Goal: Transaction & Acquisition: Book appointment/travel/reservation

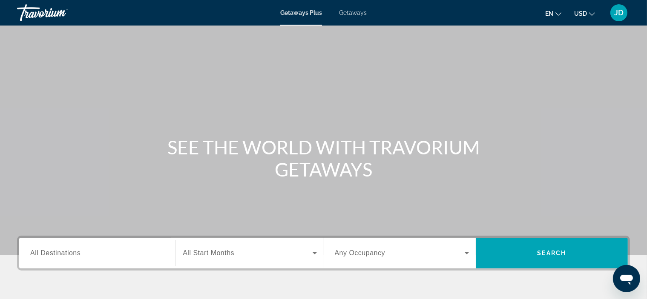
click at [345, 14] on span "Getaways" at bounding box center [353, 12] width 28 height 7
click at [89, 256] on input "Destination All Destinations" at bounding box center [97, 254] width 134 height 10
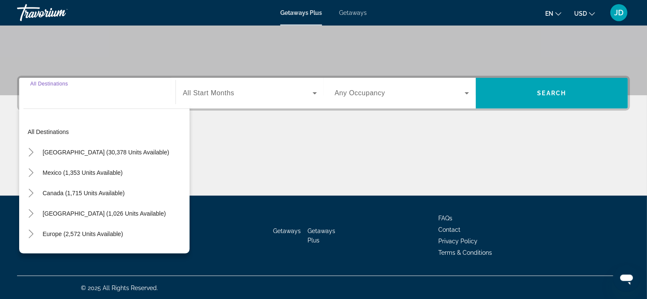
scroll to position [161, 0]
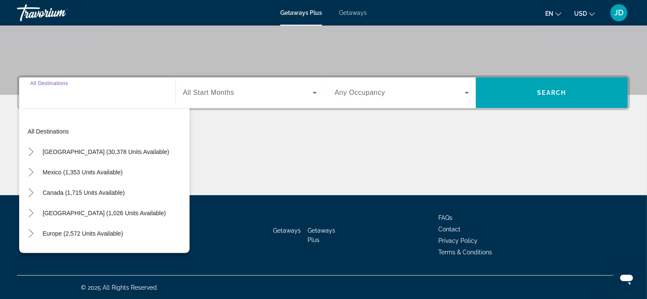
click at [57, 93] on input "Destination All Destinations" at bounding box center [97, 93] width 134 height 10
click at [57, 95] on input "Destination All Destinations" at bounding box center [97, 93] width 134 height 10
drag, startPoint x: 58, startPoint y: 101, endPoint x: 64, endPoint y: 100, distance: 6.0
click at [63, 98] on input "Destination All Destinations" at bounding box center [97, 93] width 134 height 10
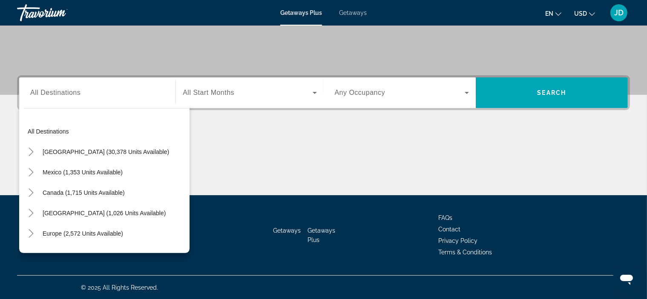
click at [67, 100] on div "Search widget" at bounding box center [97, 93] width 134 height 24
click at [33, 173] on icon "Toggle Mexico (1,353 units available)" at bounding box center [31, 172] width 9 height 9
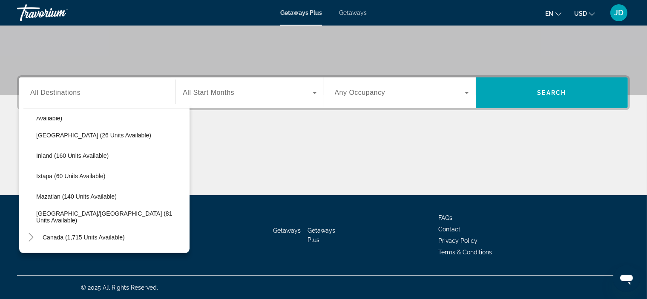
scroll to position [0, 0]
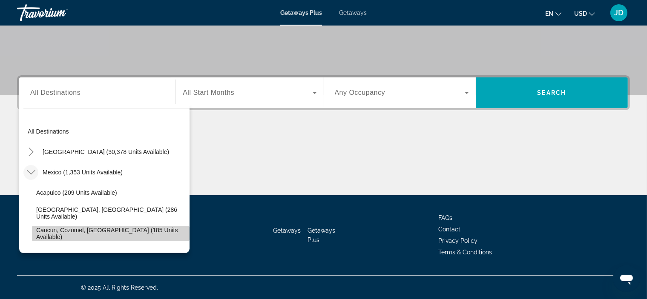
click at [124, 228] on span "Cancun, Cozumel, Riviera Maya (185 units available)" at bounding box center [110, 234] width 149 height 14
type input "**********"
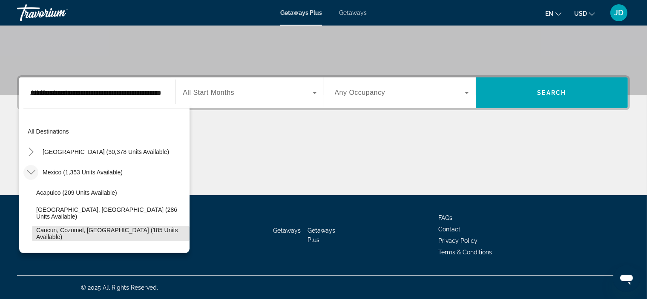
scroll to position [0, 37]
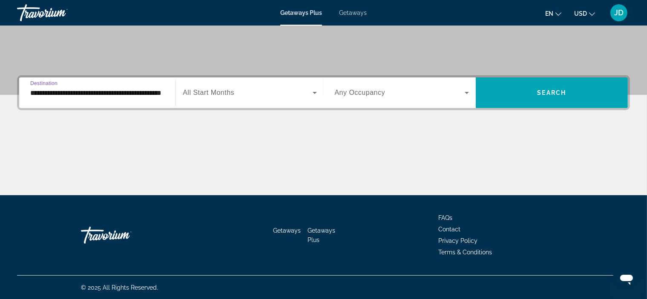
click at [156, 86] on div "**********" at bounding box center [97, 93] width 134 height 24
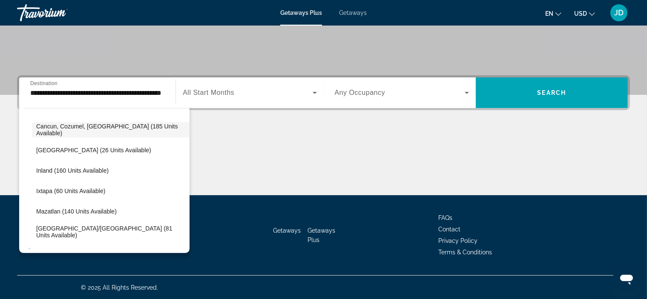
scroll to position [94, 0]
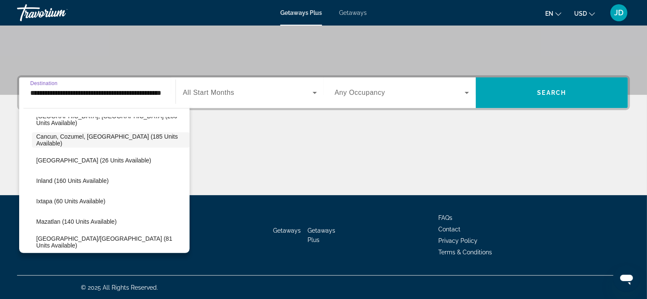
click at [110, 95] on input "**********" at bounding box center [97, 93] width 134 height 10
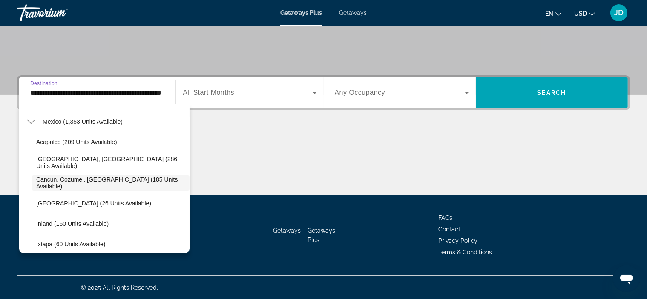
click at [110, 95] on input "**********" at bounding box center [97, 93] width 134 height 10
click at [84, 181] on span "Cancun, Cozumel, Riviera Maya (185 units available)" at bounding box center [110, 183] width 149 height 14
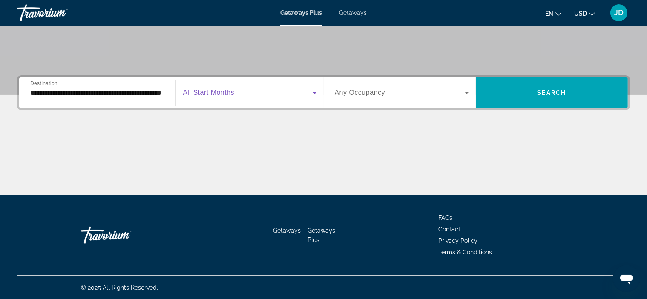
click at [258, 97] on span "Search widget" at bounding box center [247, 93] width 129 height 10
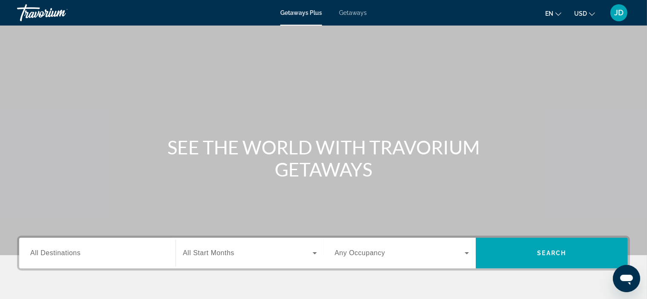
click at [357, 14] on span "Getaways" at bounding box center [353, 12] width 28 height 7
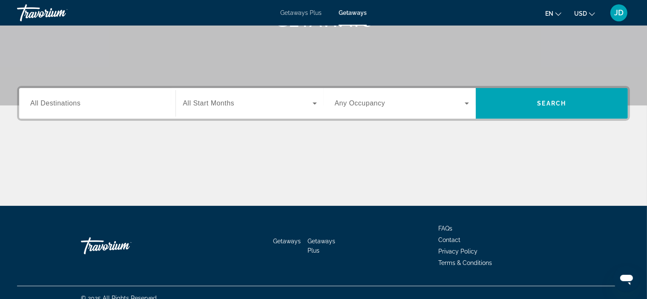
scroll to position [161, 0]
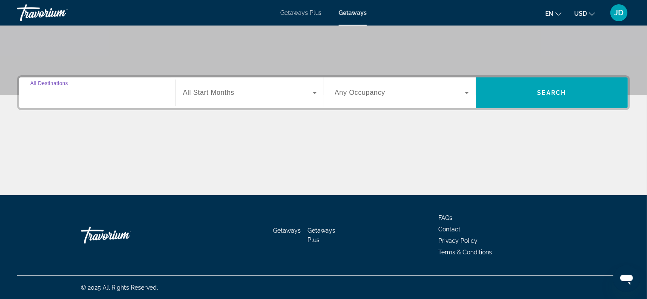
click at [95, 97] on input "Destination All Destinations" at bounding box center [97, 93] width 134 height 10
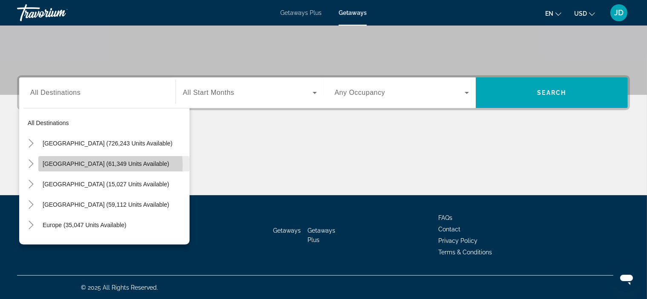
click at [105, 164] on span "Mexico (61,349 units available)" at bounding box center [106, 164] width 127 height 7
type input "**********"
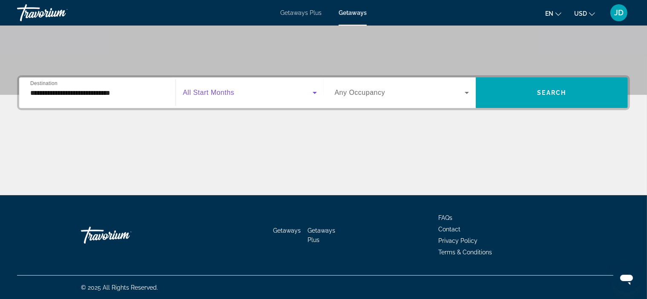
click at [264, 91] on span "Search widget" at bounding box center [247, 93] width 129 height 10
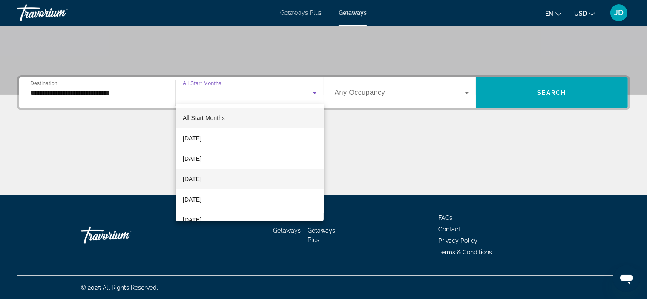
click at [273, 181] on mat-option "November 2025" at bounding box center [250, 179] width 148 height 20
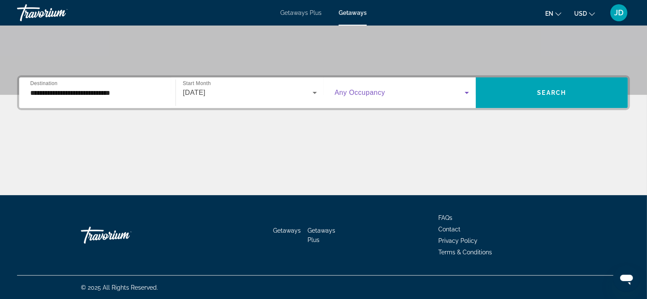
click at [400, 93] on span "Search widget" at bounding box center [400, 93] width 130 height 10
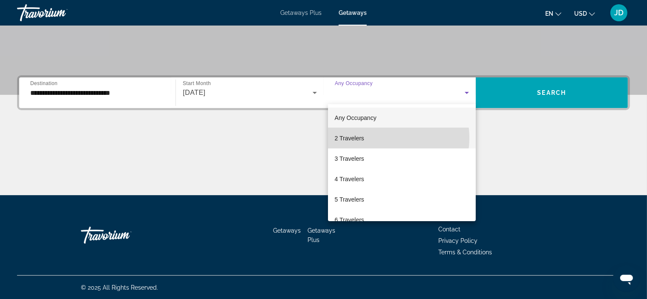
click at [386, 138] on mat-option "2 Travelers" at bounding box center [402, 138] width 148 height 20
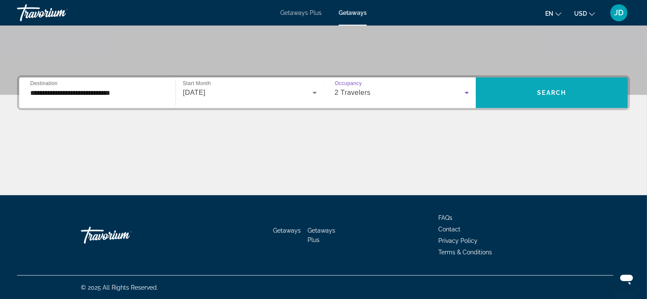
click at [512, 90] on span "Search widget" at bounding box center [552, 93] width 152 height 20
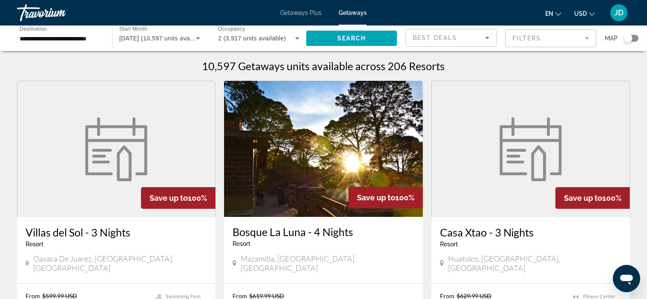
click at [532, 39] on mat-form-field "Filters" at bounding box center [550, 38] width 91 height 18
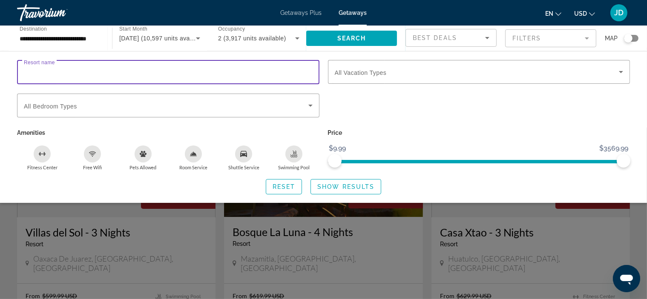
click at [244, 73] on input "Resort name" at bounding box center [168, 72] width 289 height 10
type input "**********"
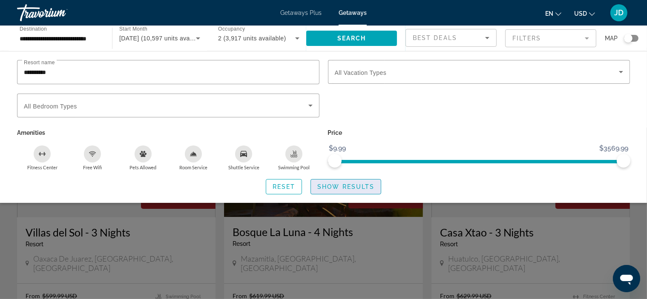
click at [342, 186] on span "Show Results" at bounding box center [345, 187] width 57 height 7
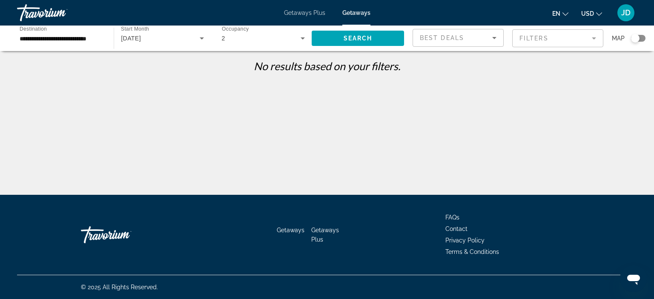
click at [554, 38] on mat-form-field "Filters" at bounding box center [557, 38] width 91 height 18
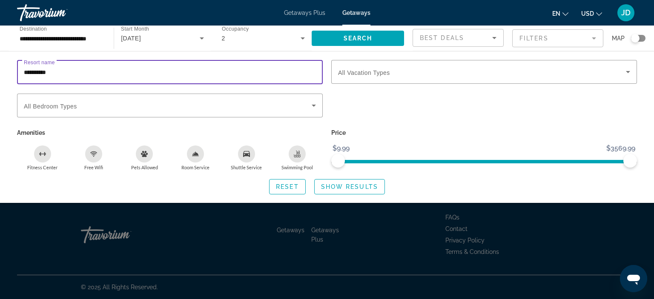
click at [161, 71] on input "**********" at bounding box center [170, 72] width 292 height 10
click at [162, 71] on input "**********" at bounding box center [170, 72] width 292 height 10
type input "*"
type input "******"
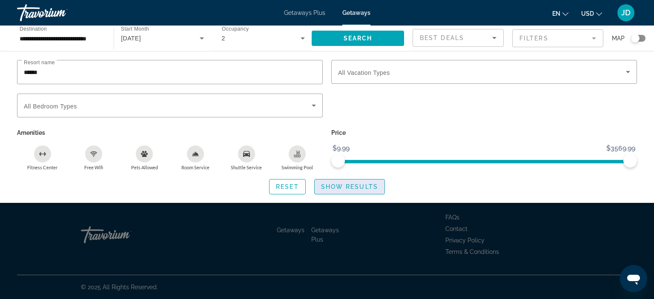
click at [326, 185] on span "Show Results" at bounding box center [349, 187] width 57 height 7
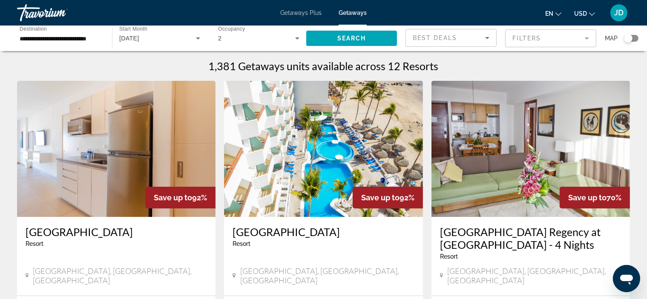
click at [568, 37] on mat-form-field "Filters" at bounding box center [550, 38] width 91 height 18
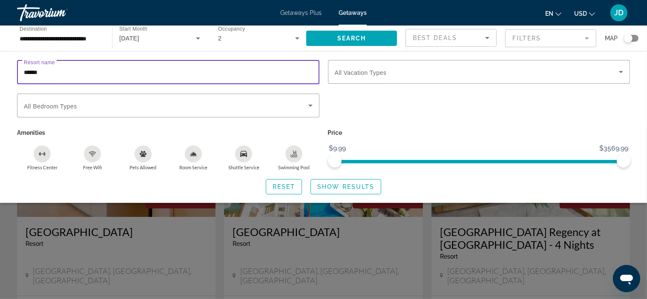
click at [68, 74] on input "******" at bounding box center [168, 72] width 289 height 10
click at [62, 76] on input "******" at bounding box center [168, 72] width 289 height 10
type input "****"
click at [345, 185] on span "Show Results" at bounding box center [345, 187] width 57 height 7
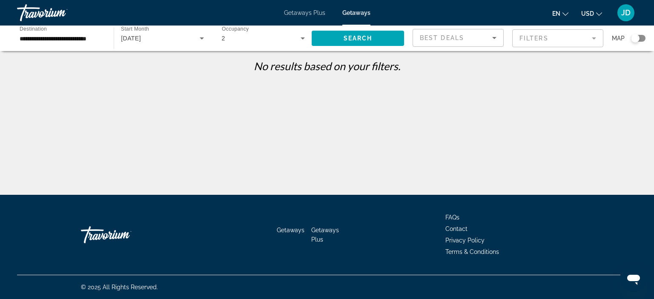
click at [558, 40] on mat-form-field "Filters" at bounding box center [557, 38] width 91 height 18
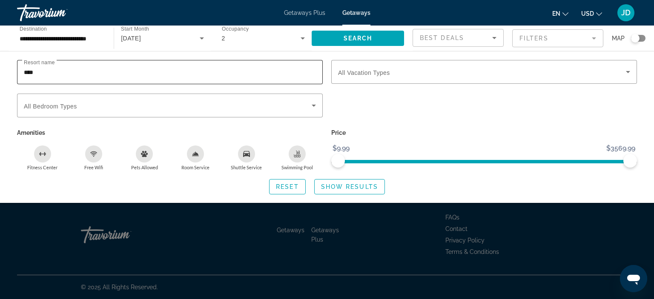
click at [155, 74] on input "****" at bounding box center [170, 72] width 292 height 10
click at [155, 78] on input "****" at bounding box center [170, 72] width 292 height 10
type input "***"
click at [350, 183] on span "Search widget" at bounding box center [350, 187] width 70 height 20
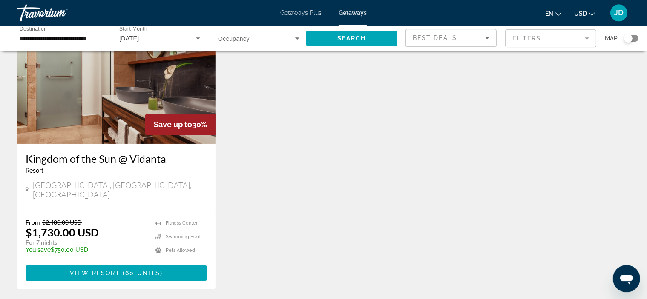
scroll to position [150, 0]
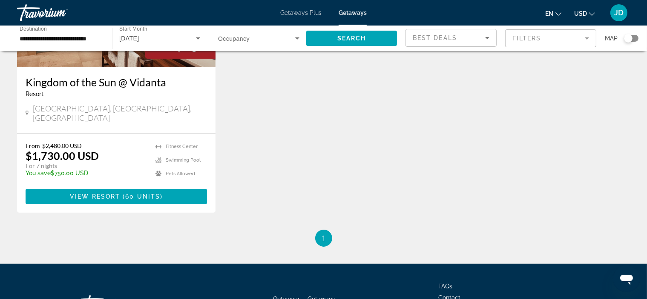
click at [547, 37] on mat-form-field "Filters" at bounding box center [550, 38] width 91 height 18
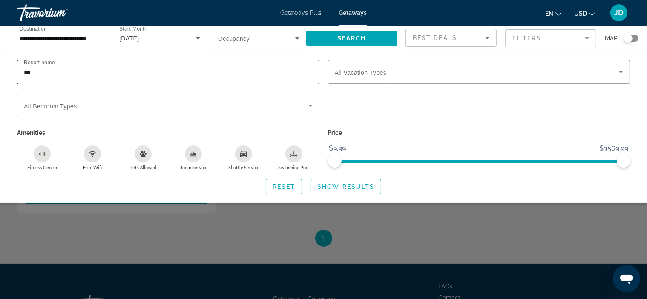
click at [178, 78] on div "***" at bounding box center [168, 72] width 289 height 24
click at [177, 78] on div "***" at bounding box center [168, 72] width 289 height 24
click at [177, 74] on input "***" at bounding box center [168, 72] width 289 height 10
type input "******"
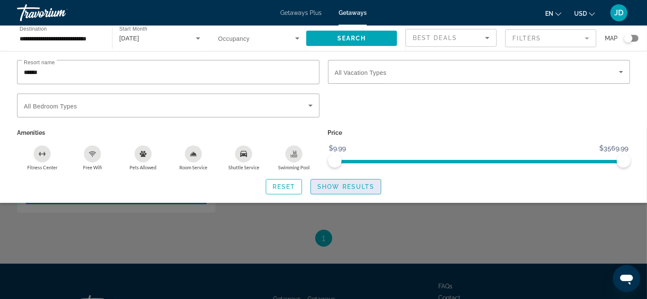
click at [335, 185] on span "Show Results" at bounding box center [345, 187] width 57 height 7
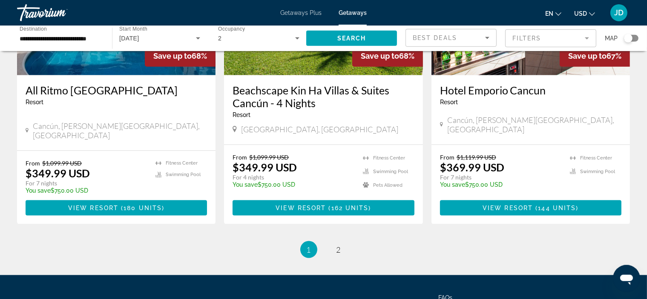
scroll to position [1129, 0]
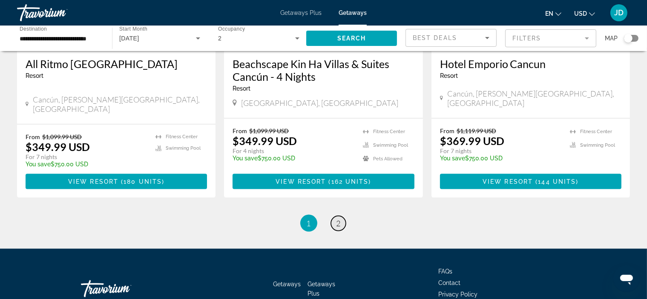
click at [340, 219] on span "2" at bounding box center [339, 223] width 4 height 9
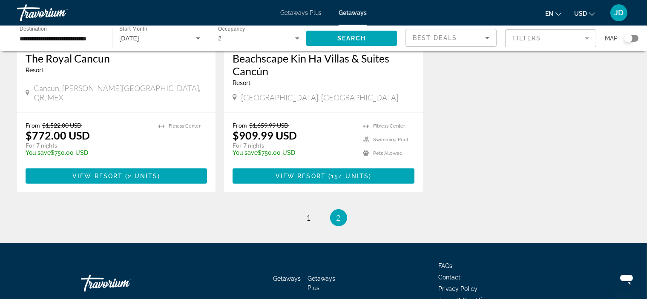
scroll to position [524, 0]
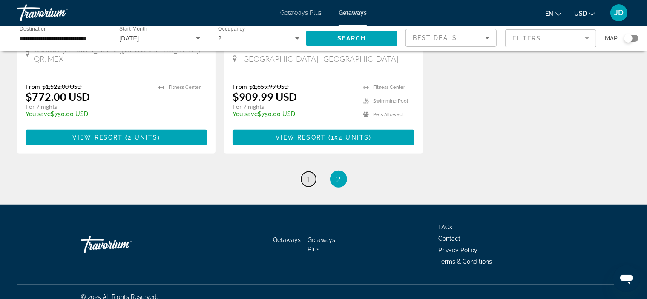
click at [310, 175] on span "1" at bounding box center [309, 179] width 4 height 9
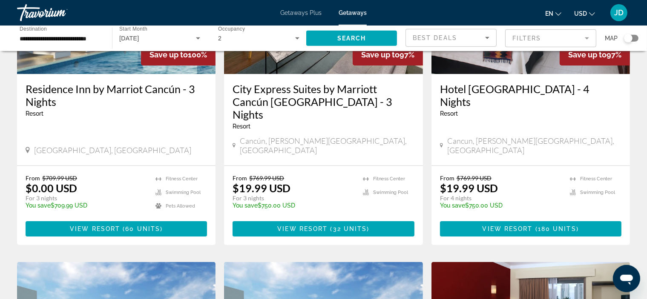
scroll to position [150, 0]
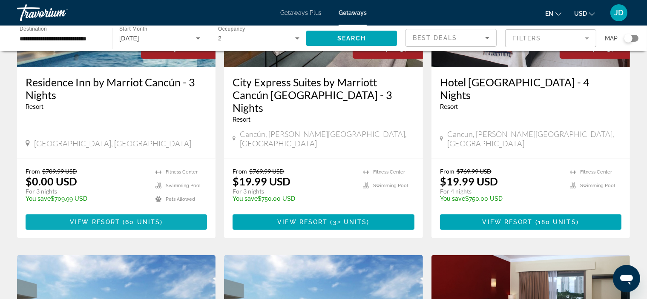
click at [99, 212] on span "Main content" at bounding box center [116, 222] width 181 height 20
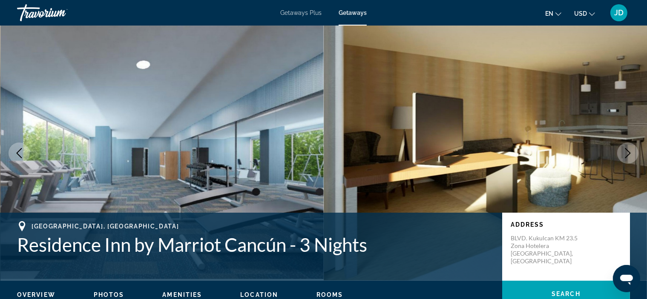
click at [629, 150] on icon "Next image" at bounding box center [628, 153] width 10 height 10
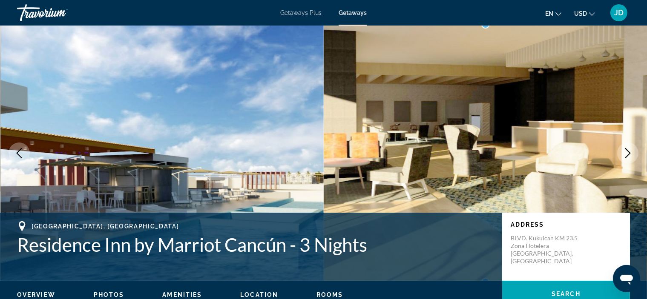
click at [628, 156] on icon "Next image" at bounding box center [628, 153] width 6 height 10
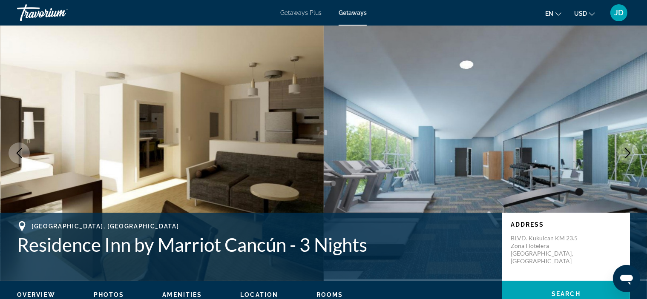
click at [628, 156] on icon "Next image" at bounding box center [628, 153] width 6 height 10
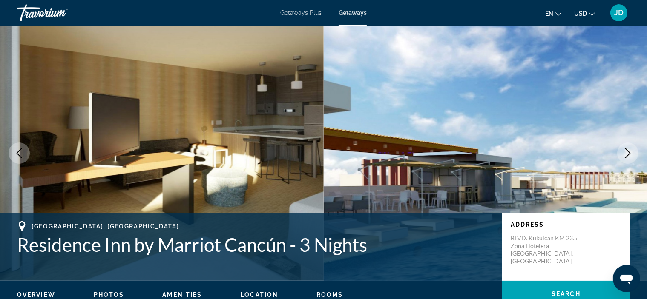
click at [628, 156] on icon "Next image" at bounding box center [628, 153] width 6 height 10
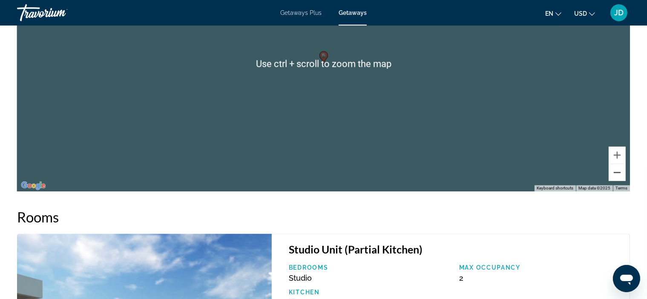
scroll to position [1200, 0]
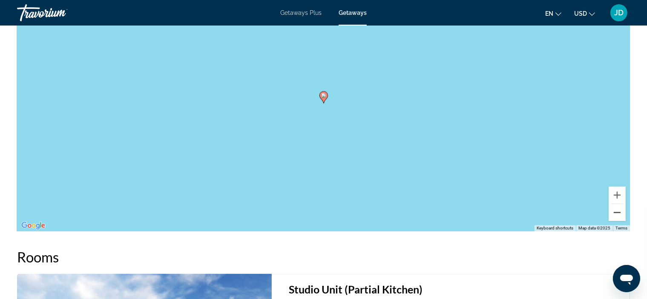
click at [618, 204] on button "Zoom out" at bounding box center [617, 212] width 17 height 17
click at [619, 205] on button "Zoom out" at bounding box center [617, 212] width 17 height 17
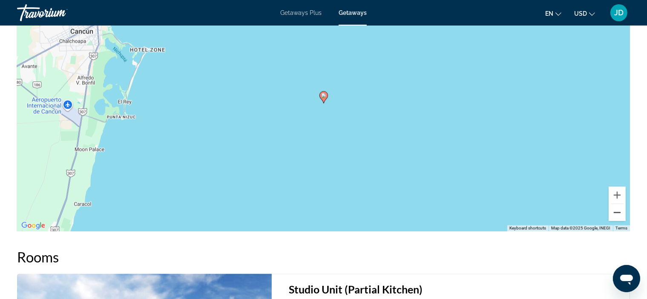
click at [619, 205] on button "Zoom out" at bounding box center [617, 212] width 17 height 17
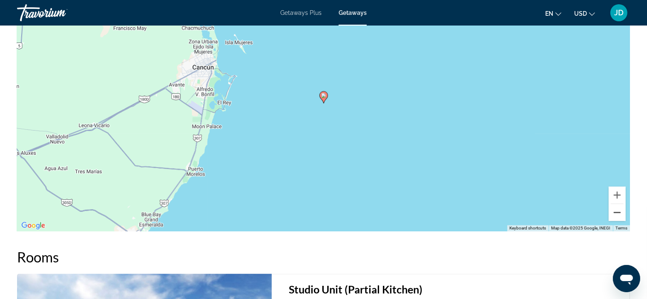
click at [619, 205] on button "Zoom out" at bounding box center [617, 212] width 17 height 17
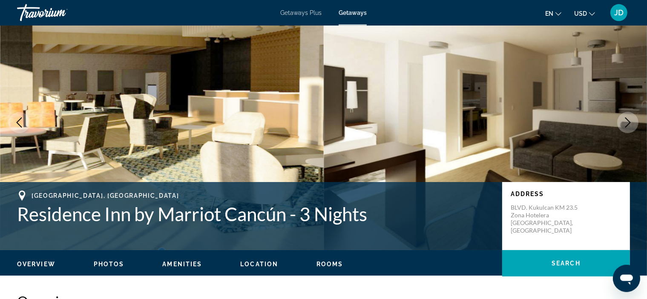
scroll to position [0, 0]
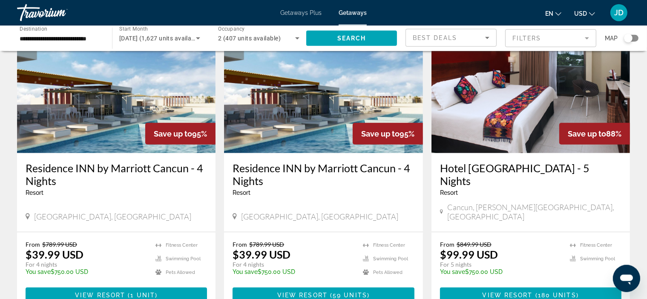
scroll to position [450, 0]
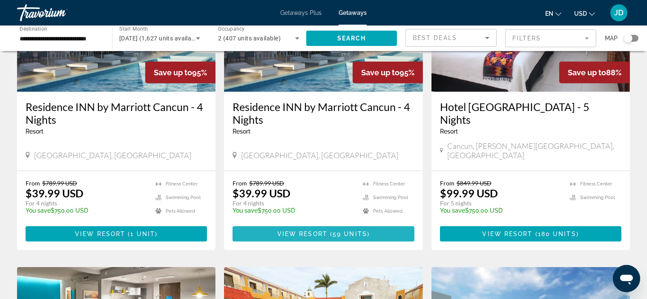
click at [343, 224] on span "Main content" at bounding box center [323, 234] width 181 height 20
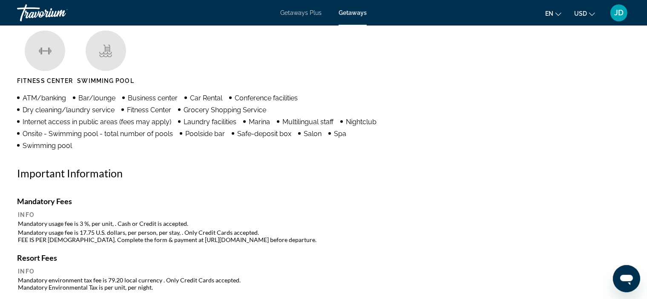
scroll to position [450, 0]
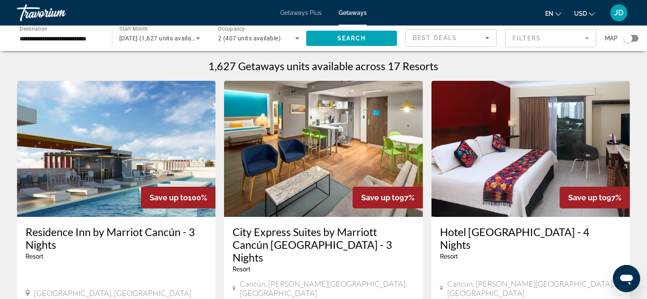
click at [577, 40] on mat-form-field "Filters" at bounding box center [550, 38] width 91 height 18
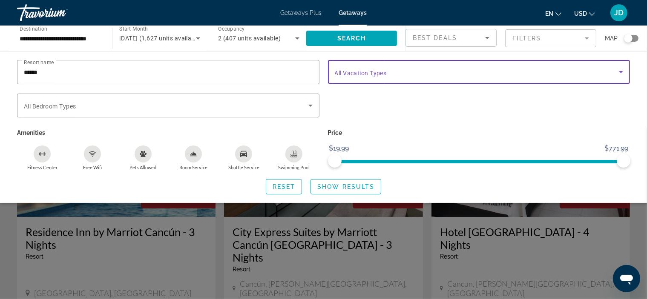
click at [500, 71] on span "Search widget" at bounding box center [477, 72] width 285 height 10
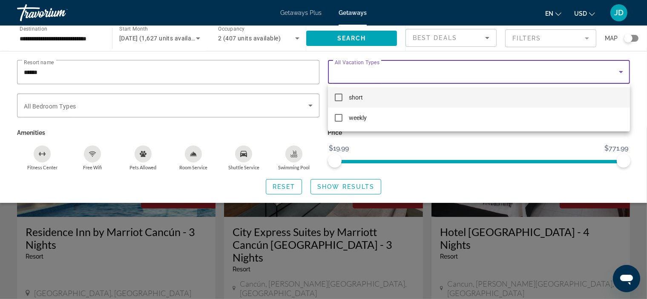
click at [500, 71] on div at bounding box center [323, 149] width 647 height 299
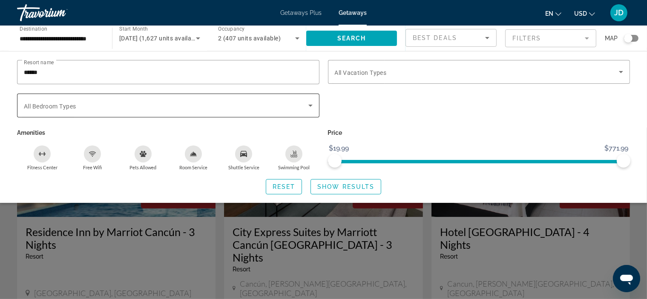
click at [299, 109] on span "Search widget" at bounding box center [166, 106] width 285 height 10
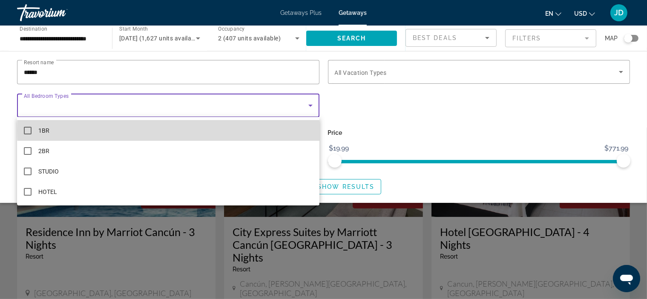
click at [289, 131] on mat-option "1BR" at bounding box center [168, 131] width 302 height 20
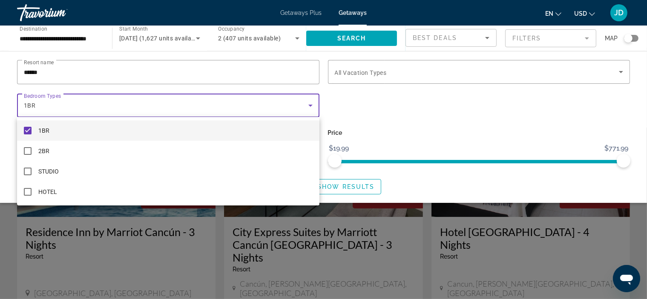
click at [452, 122] on div at bounding box center [323, 149] width 647 height 299
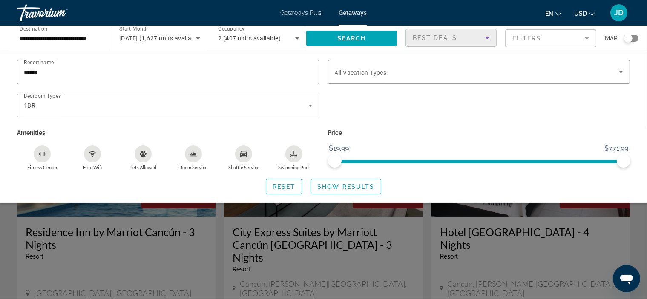
click at [487, 40] on icon "Sort by" at bounding box center [487, 38] width 10 height 10
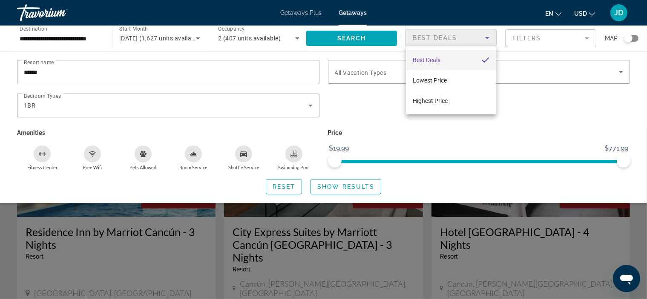
click at [487, 40] on div at bounding box center [323, 149] width 647 height 299
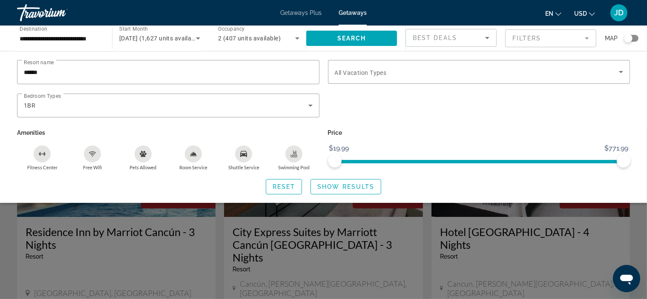
click at [568, 40] on mat-form-field "Filters" at bounding box center [550, 38] width 91 height 18
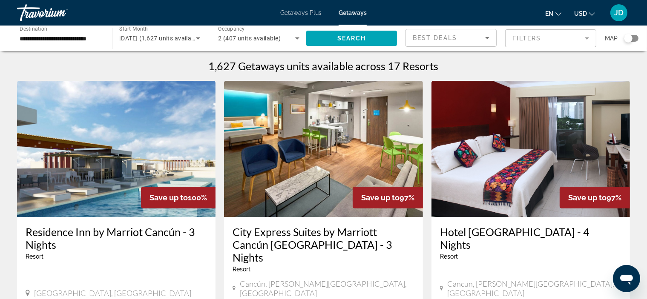
click at [568, 40] on mat-form-field "Filters" at bounding box center [550, 38] width 91 height 18
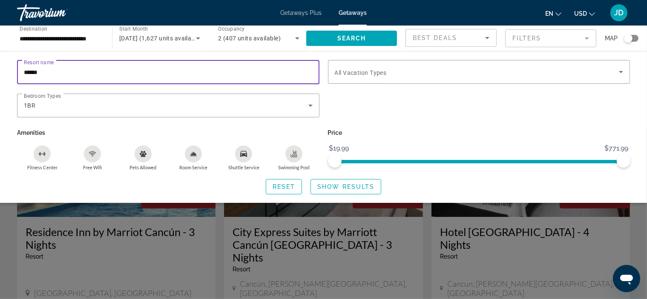
click at [159, 72] on input "******" at bounding box center [168, 72] width 289 height 10
click at [160, 71] on input "******" at bounding box center [168, 72] width 289 height 10
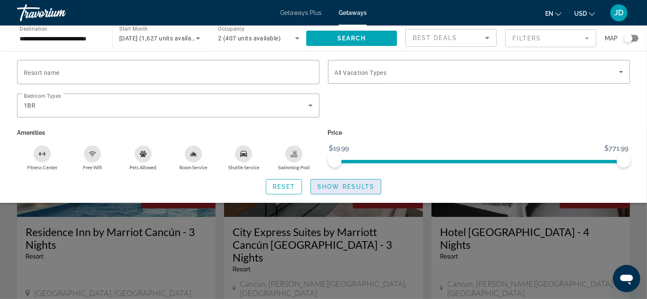
click at [363, 187] on span "Show Results" at bounding box center [345, 187] width 57 height 7
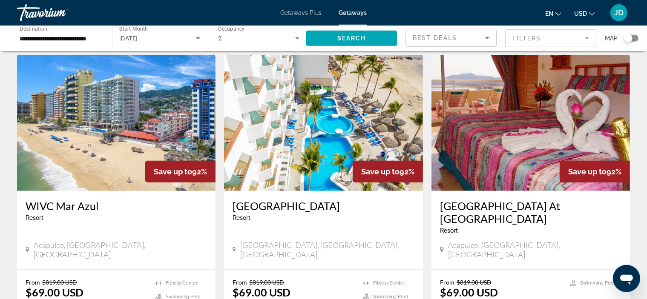
scroll to position [1050, 0]
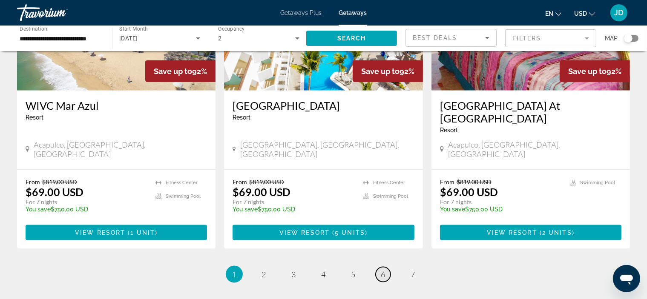
click at [383, 270] on span "6" at bounding box center [383, 274] width 4 height 9
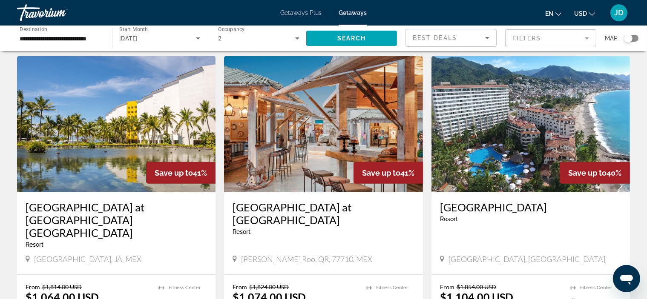
scroll to position [217, 0]
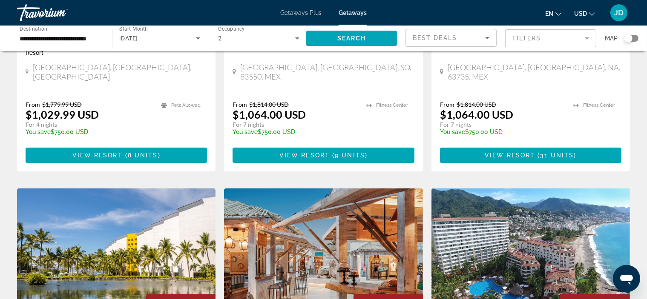
click at [560, 14] on icon "Change language" at bounding box center [558, 14] width 6 height 6
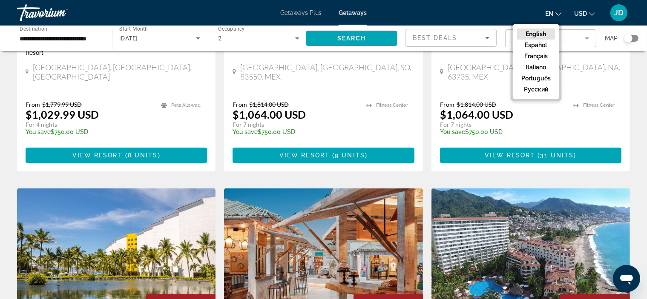
click at [502, 14] on div "en English Español Français Italiano Português русский USD USD ($) MXN (Mex$) C…" at bounding box center [502, 13] width 255 height 18
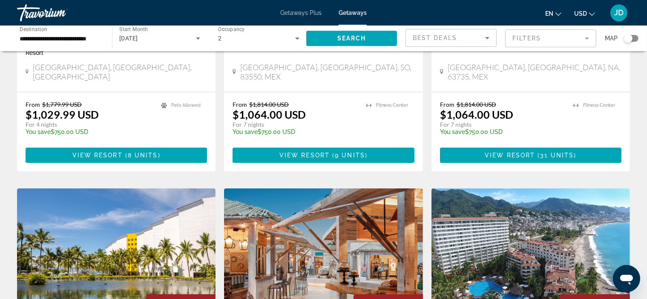
scroll to position [0, 0]
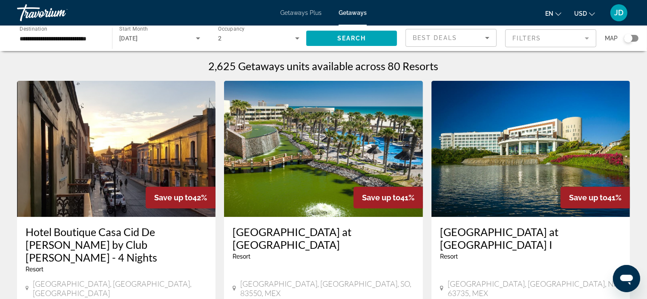
click at [91, 34] on input "**********" at bounding box center [60, 39] width 81 height 10
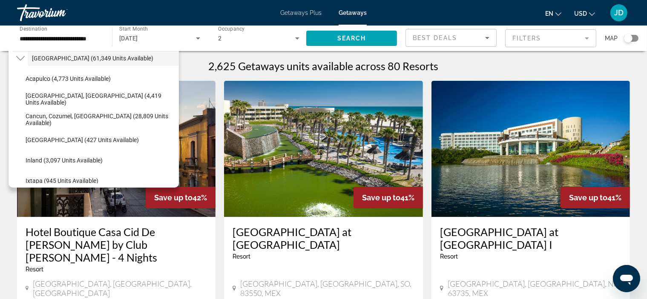
scroll to position [43, 0]
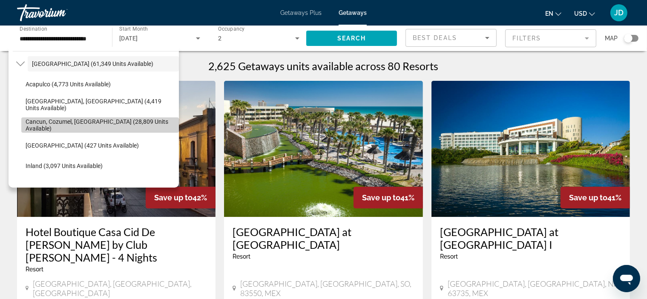
click at [120, 125] on span "Cancun, Cozumel, [GEOGRAPHIC_DATA] (28,809 units available)" at bounding box center [100, 125] width 149 height 14
type input "**********"
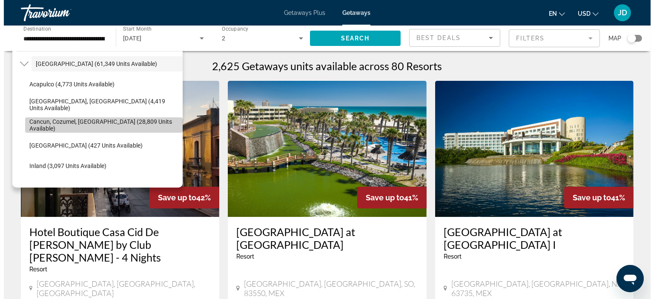
scroll to position [0, 74]
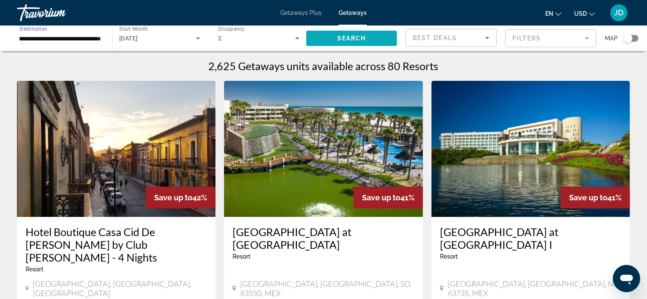
click at [323, 37] on span "Search widget" at bounding box center [351, 38] width 91 height 20
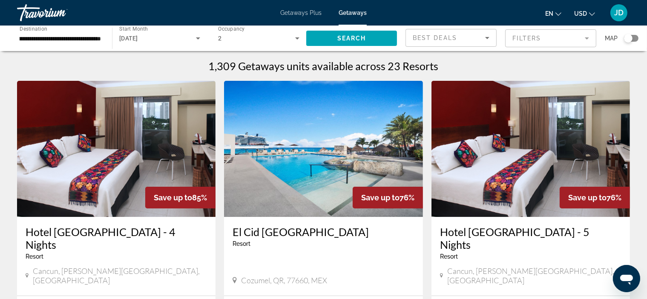
click at [131, 148] on img "Main content" at bounding box center [116, 149] width 199 height 136
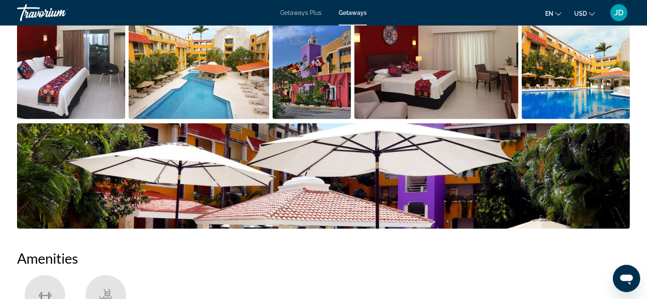
scroll to position [450, 0]
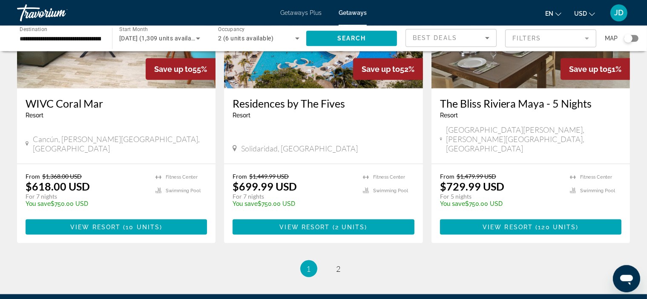
scroll to position [1050, 0]
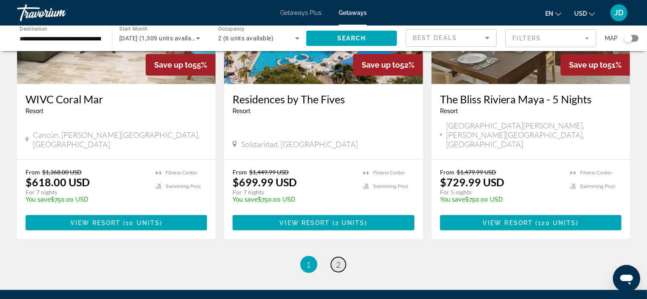
click at [338, 260] on span "2" at bounding box center [339, 264] width 4 height 9
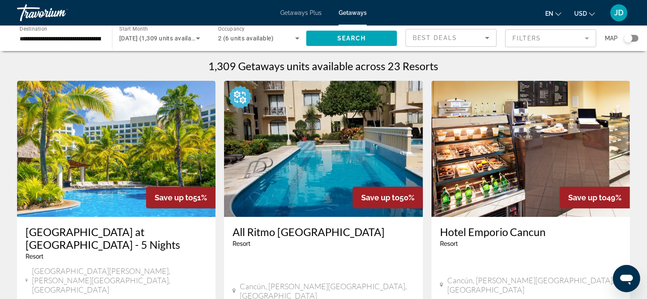
click at [331, 164] on img "Main content" at bounding box center [323, 149] width 199 height 136
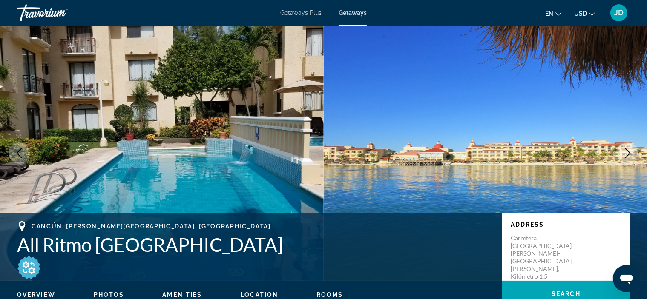
scroll to position [150, 0]
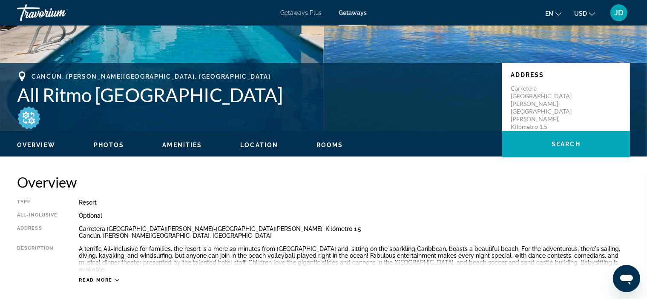
click at [118, 144] on span "Photos" at bounding box center [109, 145] width 31 height 7
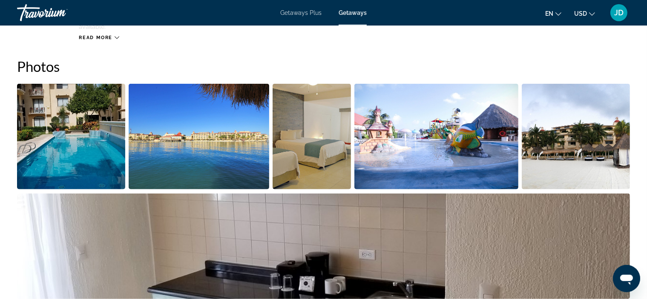
scroll to position [392, 0]
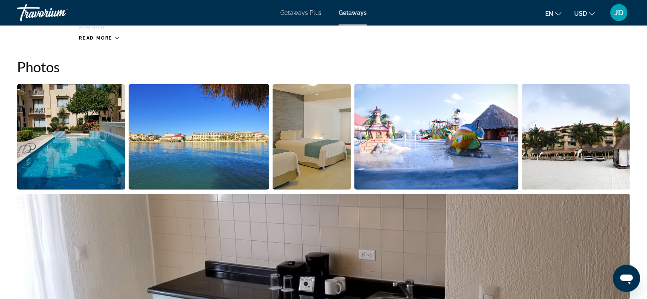
click at [223, 145] on img "Open full-screen image slider" at bounding box center [199, 137] width 140 height 106
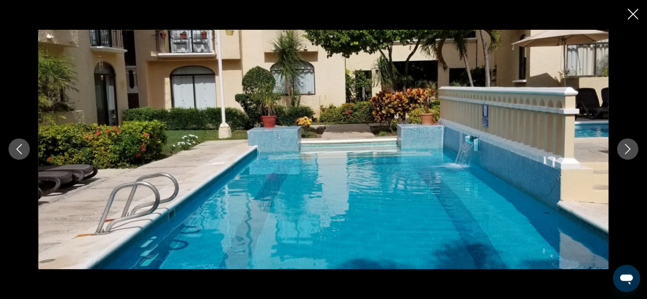
click at [629, 150] on icon "Next image" at bounding box center [628, 149] width 10 height 10
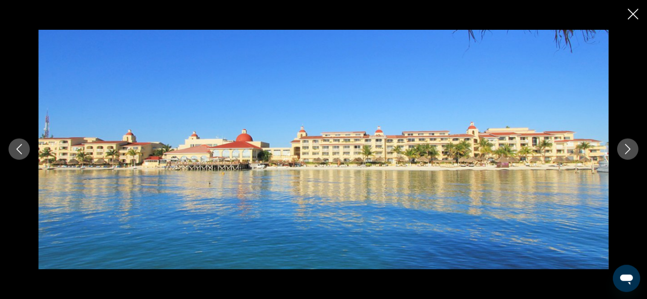
click at [629, 150] on icon "Next image" at bounding box center [628, 149] width 10 height 10
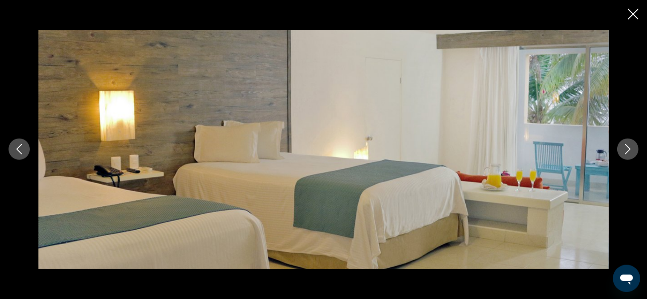
click at [629, 150] on icon "Next image" at bounding box center [628, 149] width 10 height 10
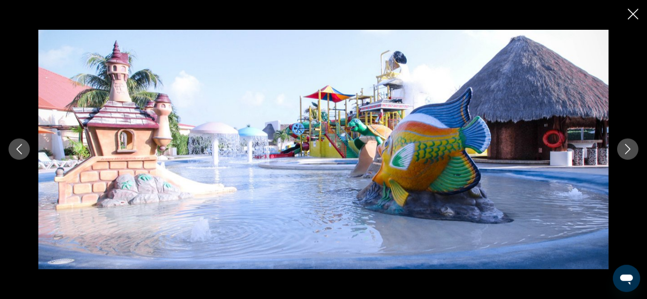
click at [629, 150] on icon "Next image" at bounding box center [628, 149] width 10 height 10
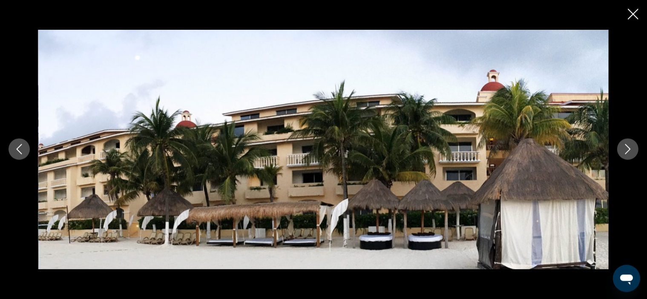
click at [629, 150] on icon "Next image" at bounding box center [628, 149] width 10 height 10
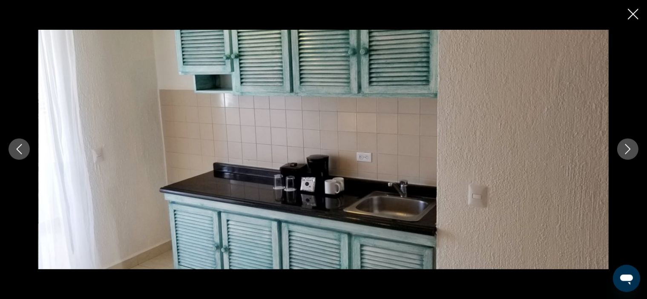
click at [628, 150] on icon "Next image" at bounding box center [628, 149] width 10 height 10
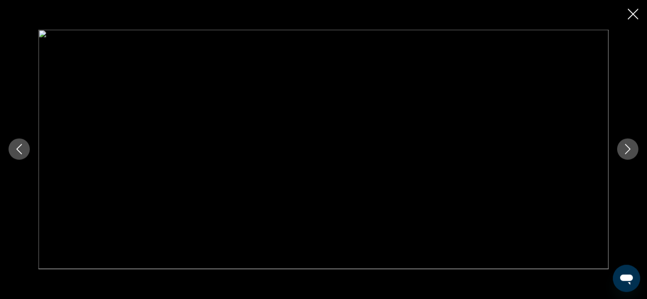
click at [628, 150] on icon "Next image" at bounding box center [628, 149] width 10 height 10
click at [635, 17] on icon "Close slideshow" at bounding box center [633, 14] width 11 height 11
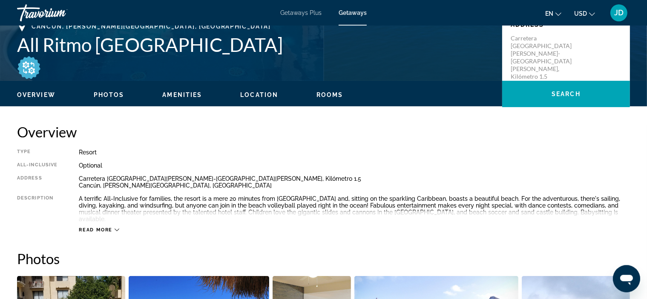
scroll to position [0, 0]
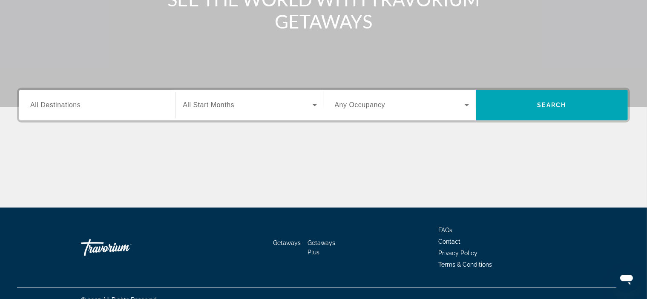
scroll to position [150, 0]
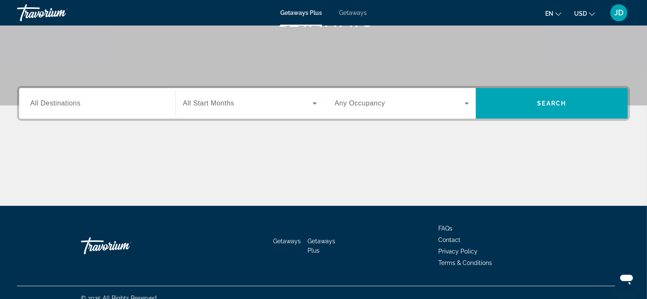
click at [124, 105] on input "Destination All Destinations" at bounding box center [97, 104] width 134 height 10
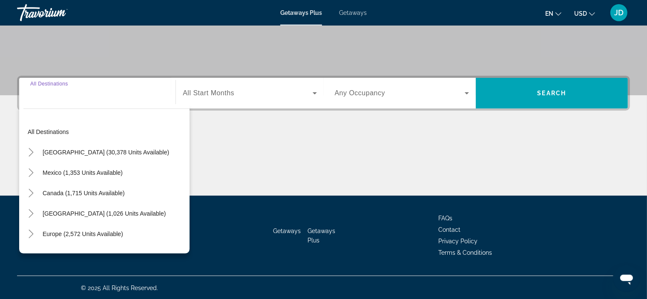
scroll to position [161, 0]
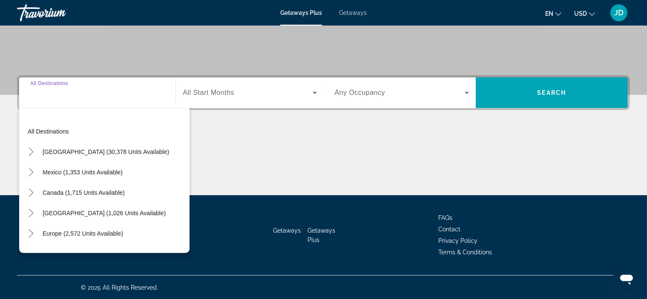
click at [355, 12] on span "Getaways" at bounding box center [353, 12] width 28 height 7
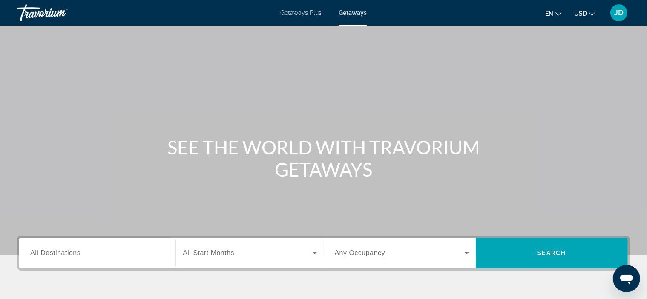
scroll to position [150, 0]
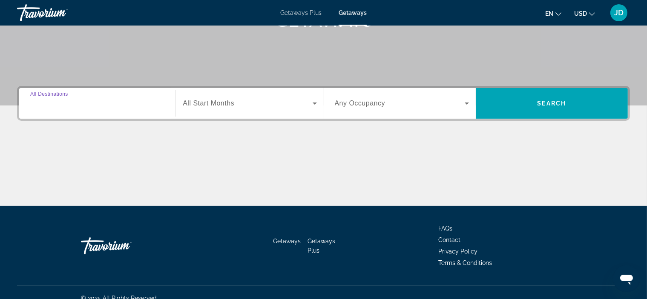
click at [83, 105] on input "Destination All Destinations" at bounding box center [97, 104] width 134 height 10
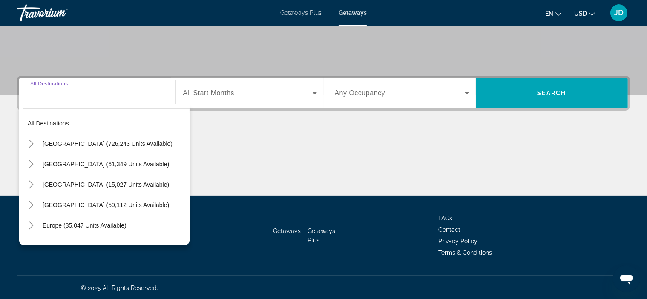
scroll to position [161, 0]
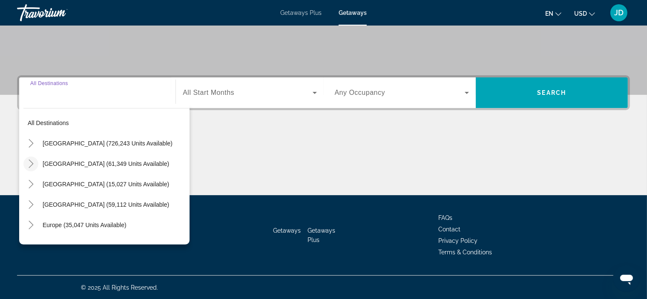
click at [32, 163] on icon "Toggle Mexico (61,349 units available)" at bounding box center [31, 164] width 9 height 9
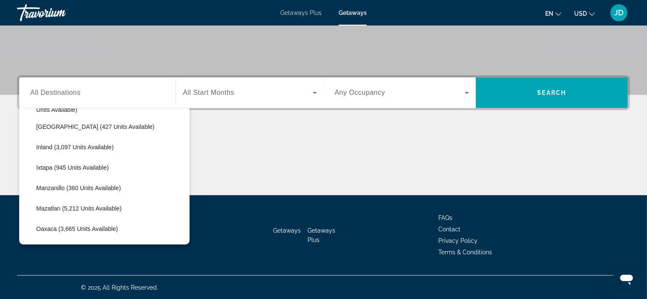
scroll to position [0, 0]
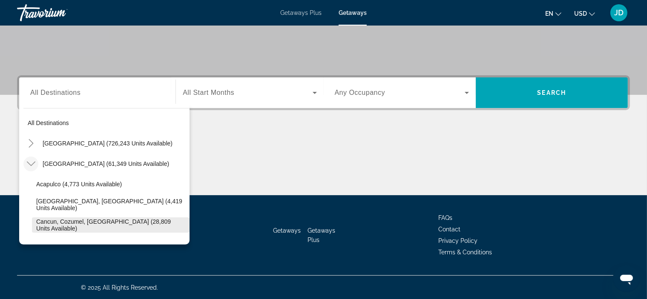
click at [124, 223] on span "Cancun, Cozumel, [GEOGRAPHIC_DATA] (28,809 units available)" at bounding box center [110, 226] width 149 height 14
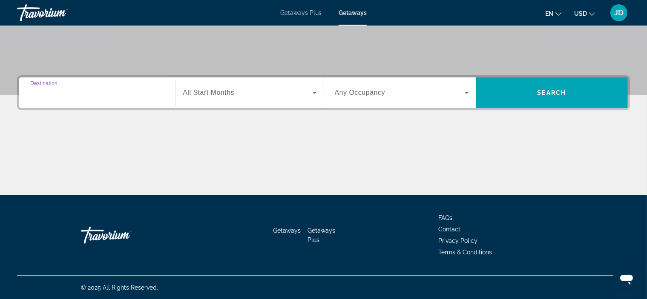
type input "**********"
click at [249, 88] on span "Search widget" at bounding box center [247, 93] width 129 height 10
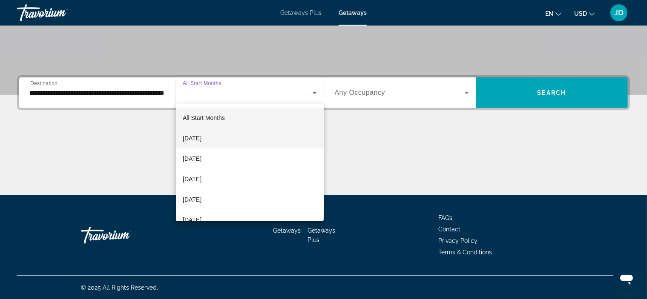
scroll to position [105, 0]
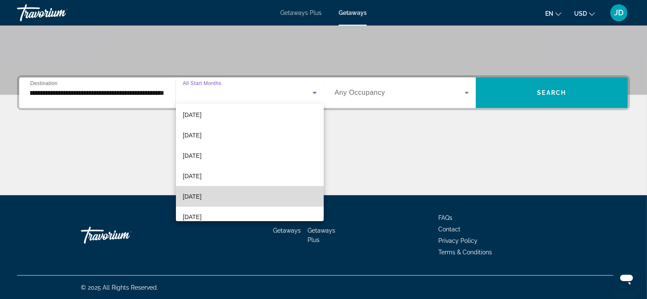
click at [259, 195] on mat-option "[DATE]" at bounding box center [250, 197] width 148 height 20
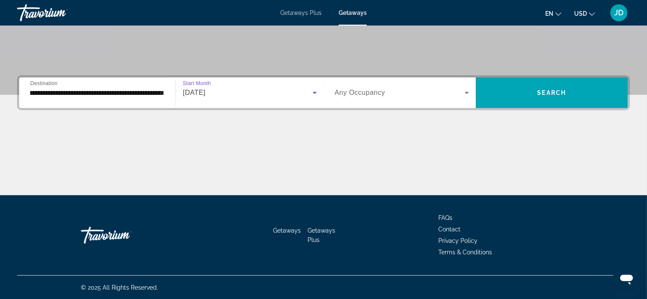
click at [424, 99] on div "Search widget" at bounding box center [402, 93] width 134 height 24
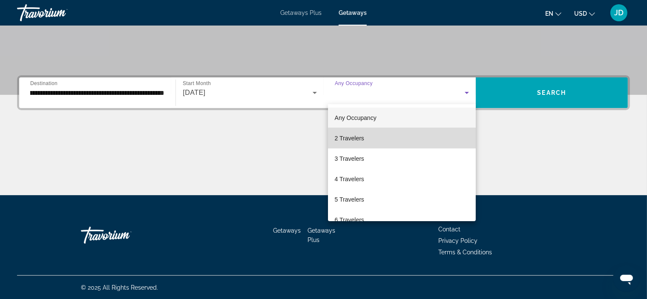
click at [425, 144] on mat-option "2 Travelers" at bounding box center [402, 138] width 148 height 20
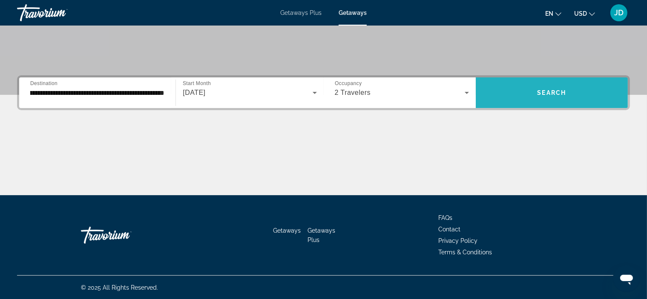
click at [534, 95] on span "Search widget" at bounding box center [552, 93] width 152 height 20
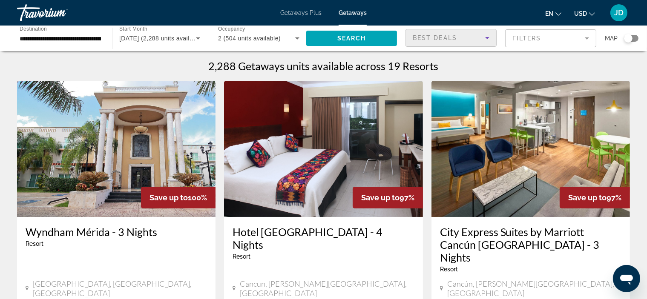
click at [461, 40] on div "Best Deals" at bounding box center [449, 38] width 72 height 10
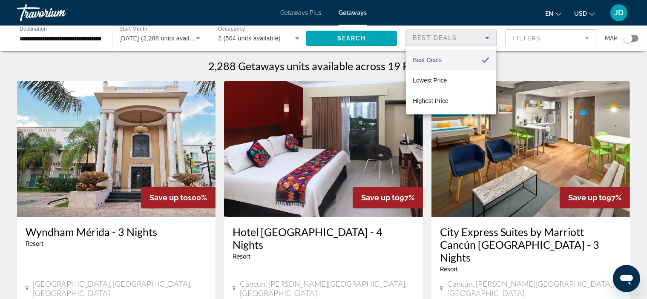
click at [461, 38] on div at bounding box center [323, 149] width 647 height 299
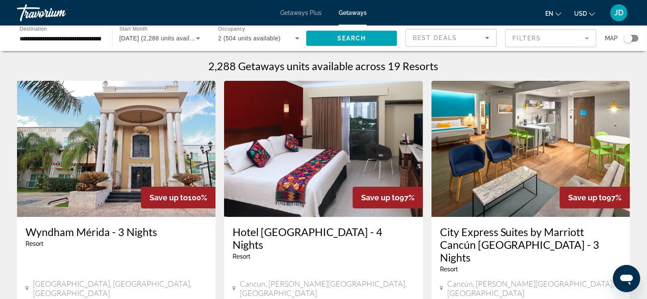
click at [560, 37] on mat-form-field "Filters" at bounding box center [550, 38] width 91 height 18
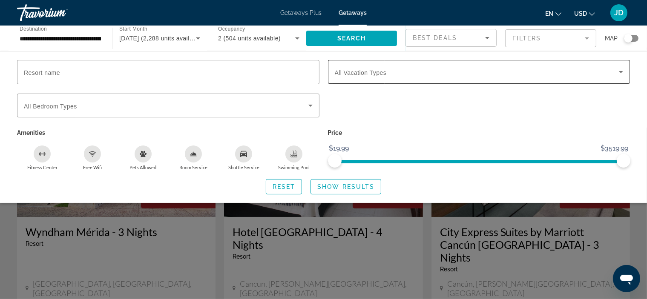
click at [538, 73] on span "Search widget" at bounding box center [477, 72] width 285 height 10
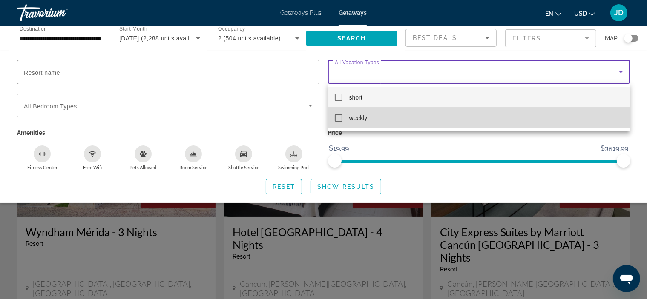
click at [351, 118] on span "weekly" at bounding box center [358, 118] width 18 height 10
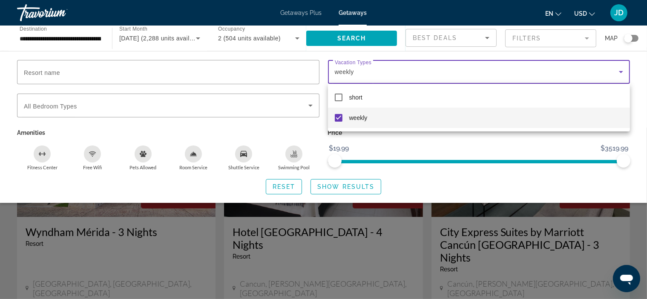
click at [291, 108] on div at bounding box center [323, 149] width 647 height 299
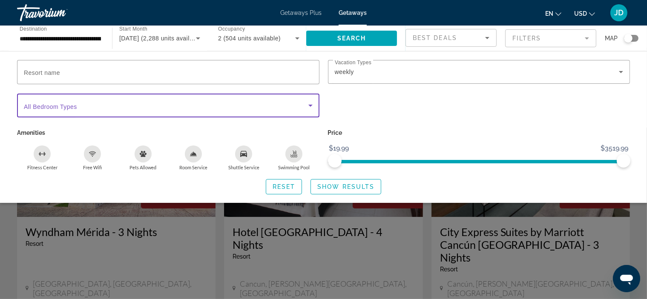
click at [308, 104] on icon "Search widget" at bounding box center [310, 106] width 10 height 10
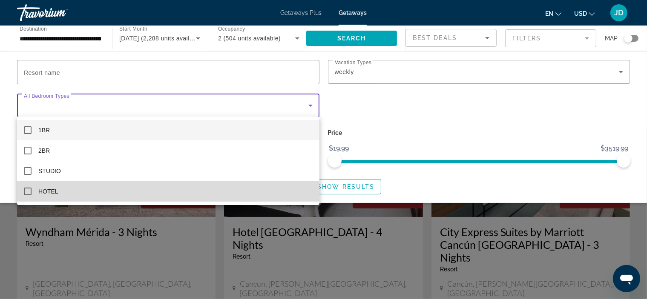
click at [41, 192] on span "HOTEL" at bounding box center [48, 192] width 20 height 10
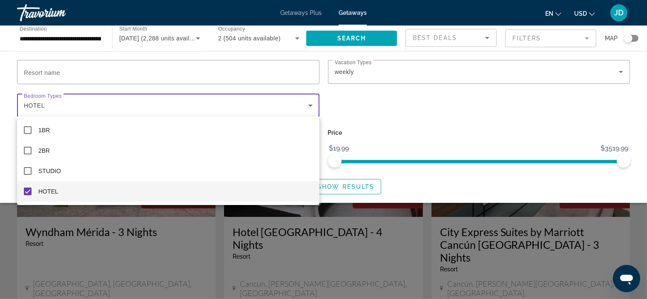
click at [429, 181] on div at bounding box center [323, 149] width 647 height 299
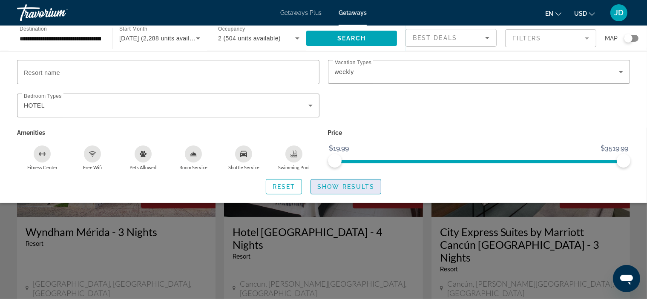
click at [362, 188] on span "Show Results" at bounding box center [345, 187] width 57 height 7
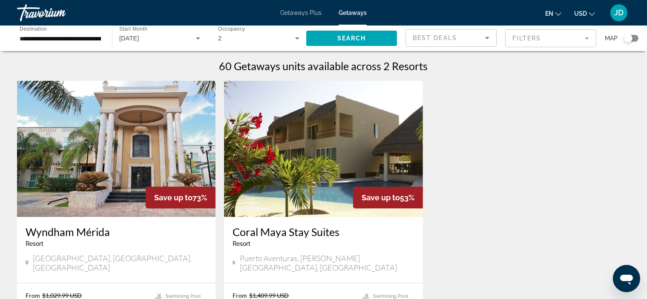
click at [521, 35] on mat-form-field "Filters" at bounding box center [550, 38] width 91 height 18
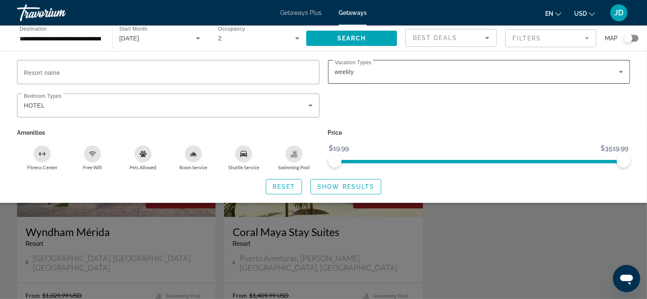
click at [367, 67] on div "weekly" at bounding box center [479, 72] width 289 height 24
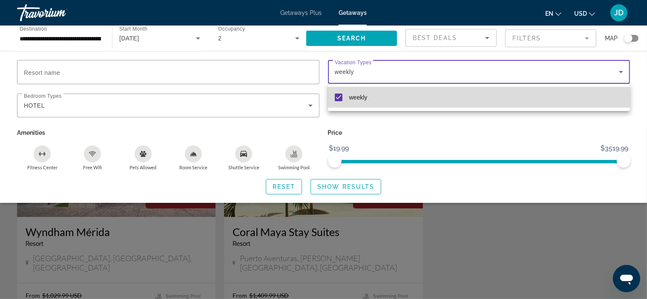
click at [355, 98] on span "weekly" at bounding box center [358, 97] width 18 height 10
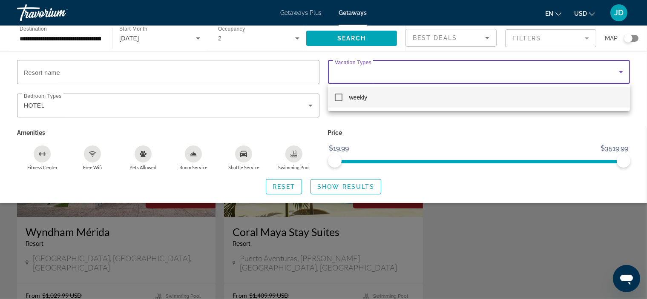
click at [352, 187] on div at bounding box center [323, 149] width 647 height 299
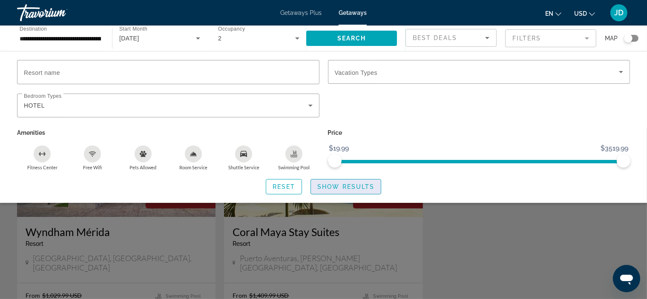
click at [352, 187] on span "Show Results" at bounding box center [345, 187] width 57 height 7
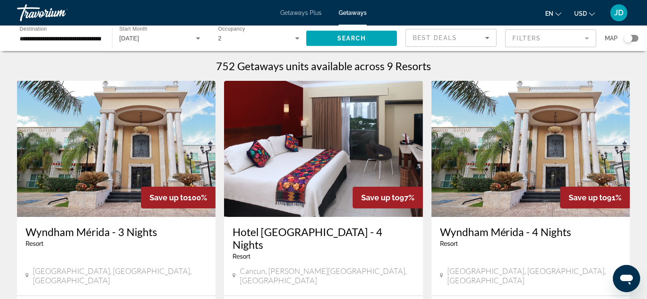
click at [317, 164] on img "Main content" at bounding box center [323, 149] width 199 height 136
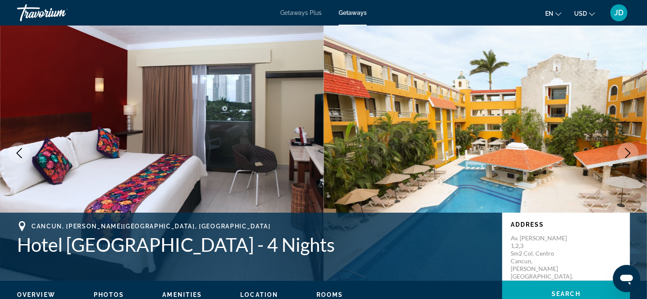
click at [630, 154] on icon "Next image" at bounding box center [628, 153] width 6 height 10
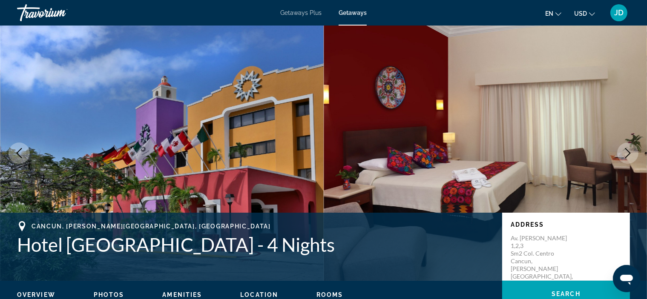
click at [627, 154] on icon "Next image" at bounding box center [628, 153] width 10 height 10
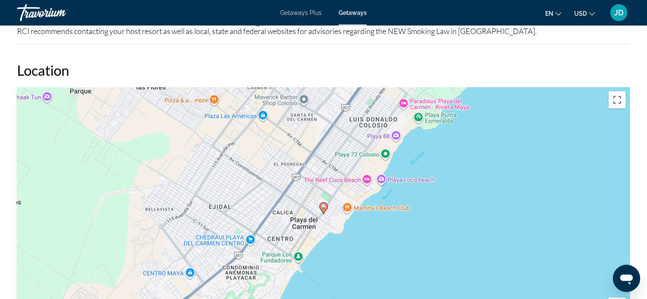
scroll to position [1050, 0]
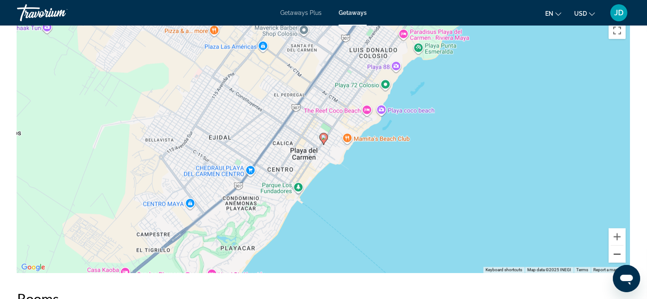
click at [619, 246] on button "Zoom out" at bounding box center [617, 254] width 17 height 17
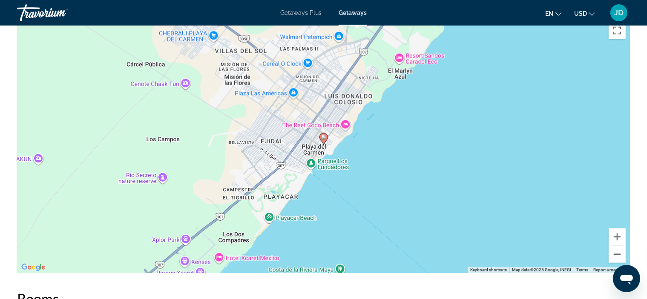
click at [619, 246] on button "Zoom out" at bounding box center [617, 254] width 17 height 17
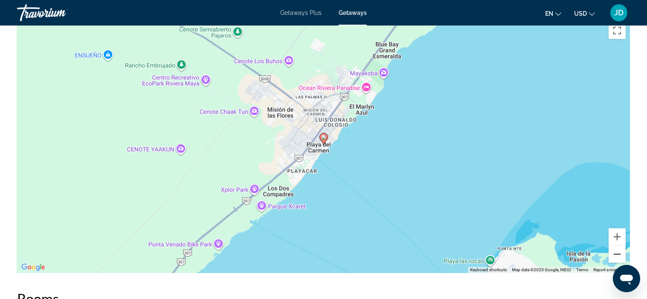
click at [618, 246] on button "Zoom out" at bounding box center [617, 254] width 17 height 17
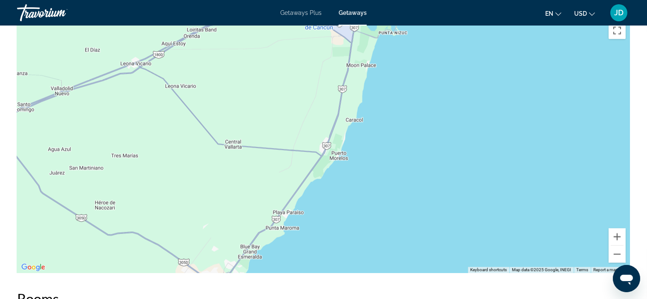
drag, startPoint x: 459, startPoint y: 104, endPoint x: 363, endPoint y: 234, distance: 162.0
click at [362, 245] on div "To activate drag with keyboard, press Alt + Enter. Once in keyboard drag state,…" at bounding box center [323, 146] width 613 height 256
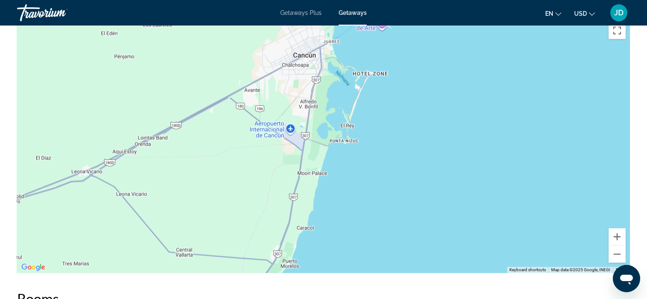
drag, startPoint x: 436, startPoint y: 89, endPoint x: 453, endPoint y: 79, distance: 19.7
click at [446, 98] on div "To activate drag with keyboard, press Alt + Enter. Once in keyboard drag state,…" at bounding box center [323, 146] width 613 height 256
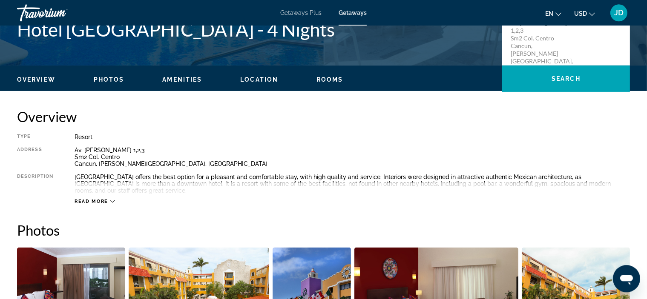
scroll to position [300, 0]
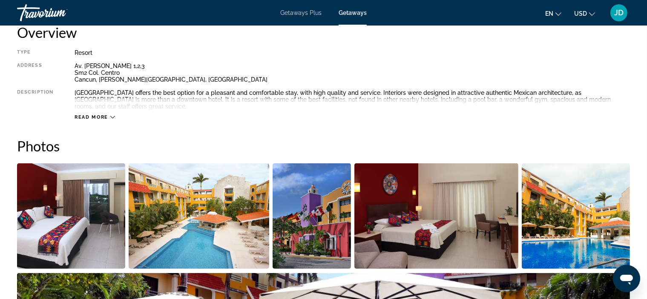
click at [108, 117] on div "Read more" at bounding box center [95, 118] width 40 height 6
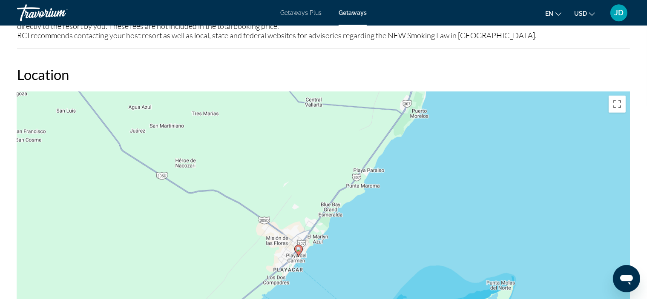
scroll to position [1050, 0]
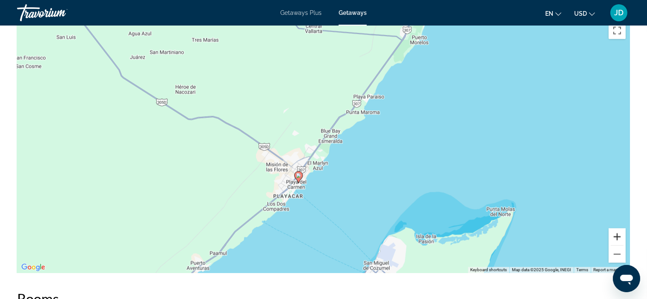
click at [617, 229] on button "Zoom in" at bounding box center [617, 237] width 17 height 17
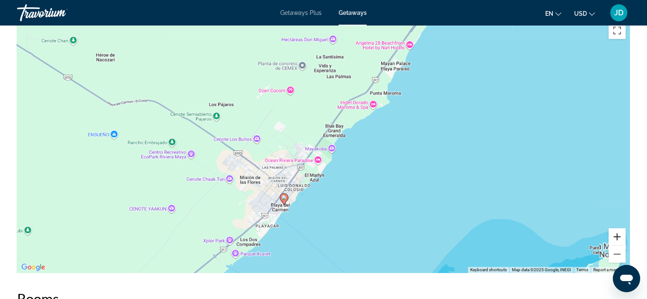
click at [617, 229] on button "Zoom in" at bounding box center [617, 237] width 17 height 17
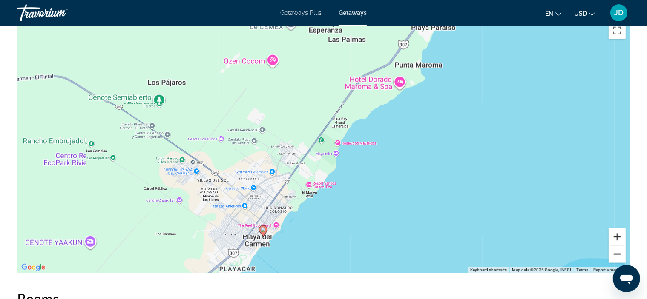
click at [617, 229] on button "Zoom in" at bounding box center [617, 237] width 17 height 17
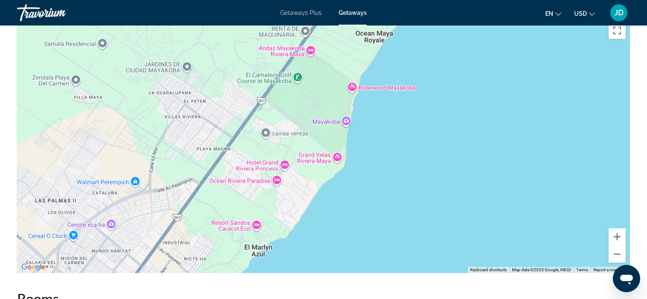
drag, startPoint x: 514, startPoint y: 201, endPoint x: 558, endPoint y: 69, distance: 138.7
click at [556, 74] on div "Main content" at bounding box center [323, 146] width 613 height 256
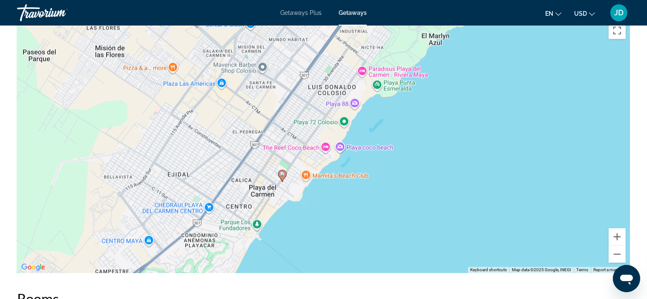
drag, startPoint x: 409, startPoint y: 212, endPoint x: 483, endPoint y: 81, distance: 150.5
click at [478, 89] on div "To activate drag with keyboard, press Alt + Enter. Once in keyboard drag state,…" at bounding box center [323, 146] width 613 height 256
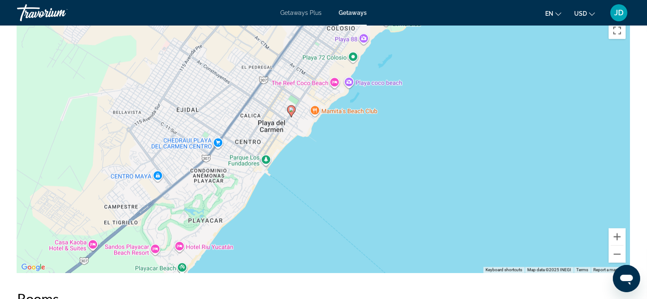
drag, startPoint x: 475, startPoint y: 91, endPoint x: 369, endPoint y: 227, distance: 172.7
click at [369, 227] on div "To activate drag with keyboard, press Alt + Enter. Once in keyboard drag state,…" at bounding box center [323, 146] width 613 height 256
click at [619, 229] on button "Zoom in" at bounding box center [617, 237] width 17 height 17
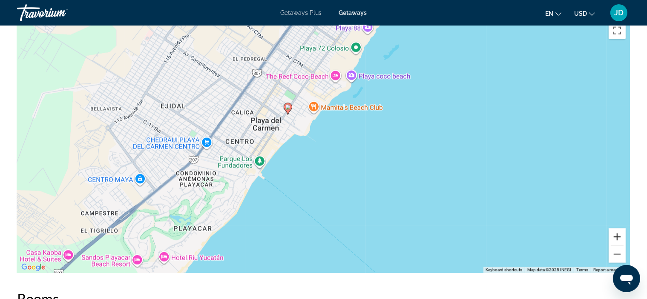
click at [619, 229] on button "Zoom in" at bounding box center [617, 237] width 17 height 17
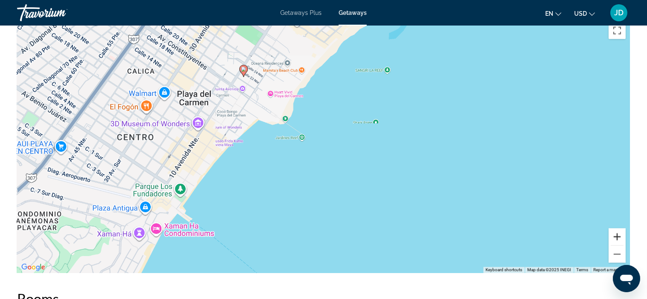
click at [619, 229] on button "Zoom in" at bounding box center [617, 237] width 17 height 17
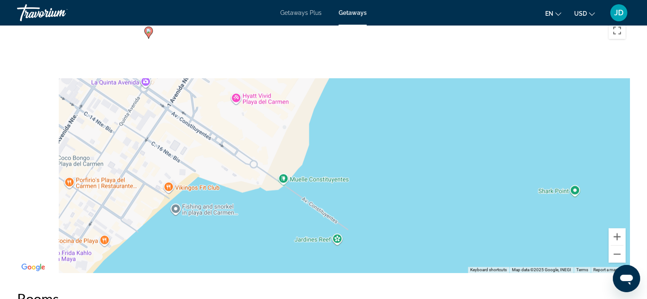
drag, startPoint x: 380, startPoint y: 120, endPoint x: 490, endPoint y: 258, distance: 176.1
click at [488, 256] on div "To activate drag with keyboard, press Alt + Enter. Once in keyboard drag state,…" at bounding box center [323, 146] width 613 height 256
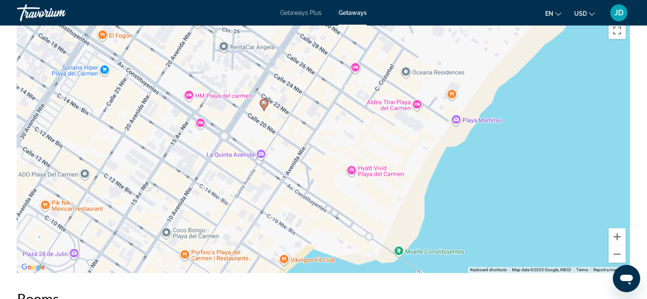
drag, startPoint x: 457, startPoint y: 175, endPoint x: 527, endPoint y: 205, distance: 76.5
click at [527, 205] on div "To activate drag with keyboard, press Alt + Enter. Once in keyboard drag state,…" at bounding box center [323, 146] width 613 height 256
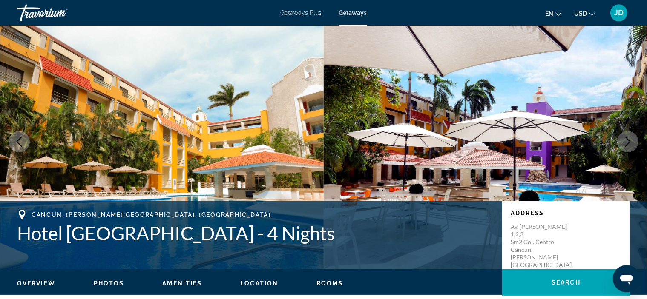
scroll to position [195, 0]
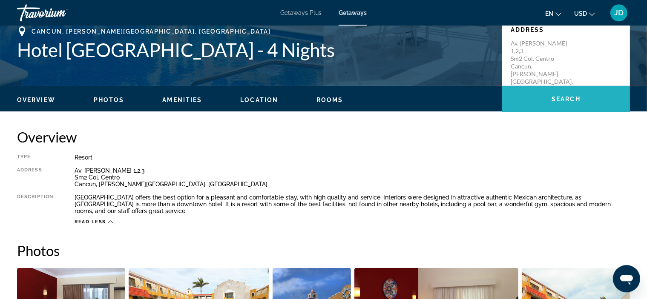
click at [563, 100] on span "Search" at bounding box center [566, 99] width 29 height 7
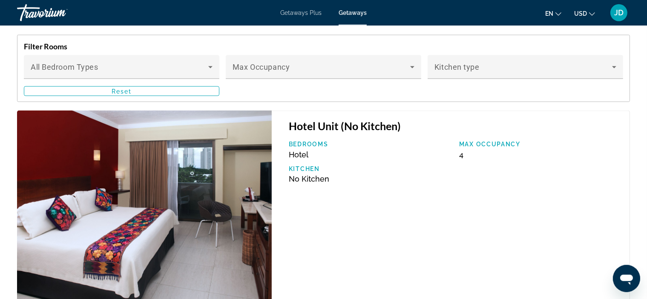
scroll to position [1277, 0]
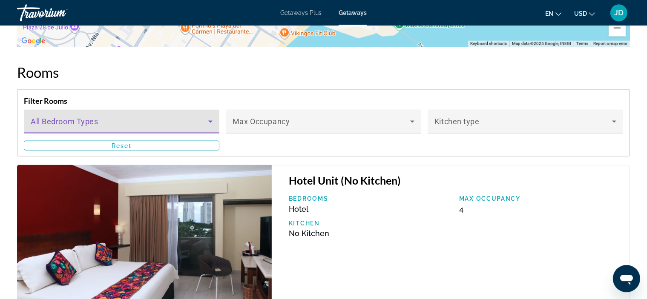
click at [201, 120] on span "Main content" at bounding box center [120, 125] width 178 height 10
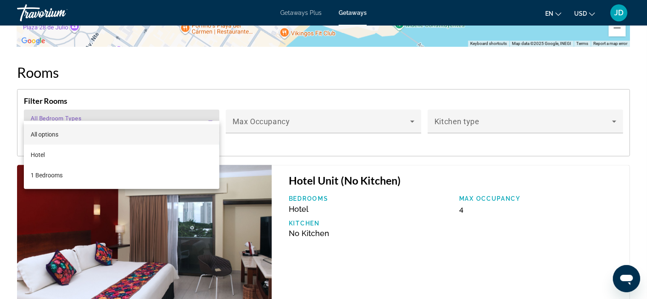
click at [534, 109] on div at bounding box center [323, 149] width 647 height 299
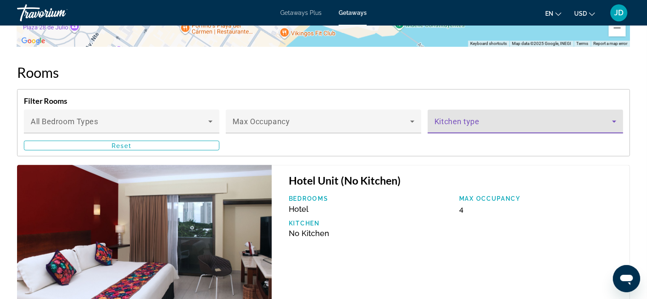
click at [534, 120] on span "Main content" at bounding box center [524, 125] width 178 height 10
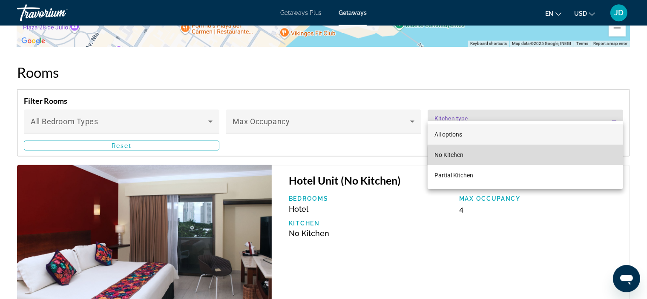
click at [526, 157] on mat-option "No Kitchen" at bounding box center [526, 155] width 196 height 20
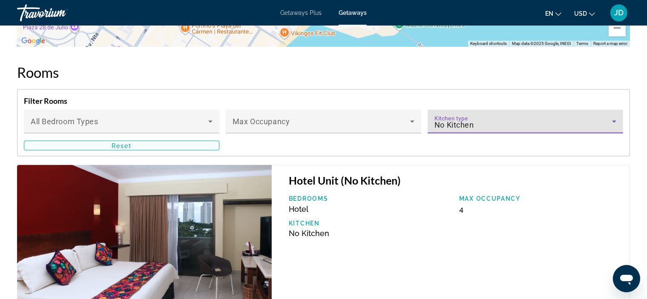
click at [196, 135] on span "Main content" at bounding box center [121, 145] width 195 height 20
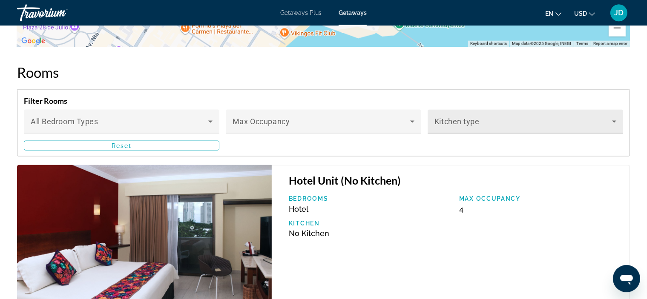
click at [450, 109] on div "Kitchen type" at bounding box center [526, 121] width 182 height 24
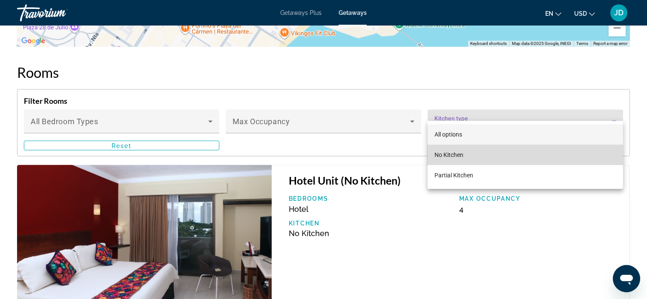
click at [454, 153] on span "No Kitchen" at bounding box center [449, 155] width 29 height 7
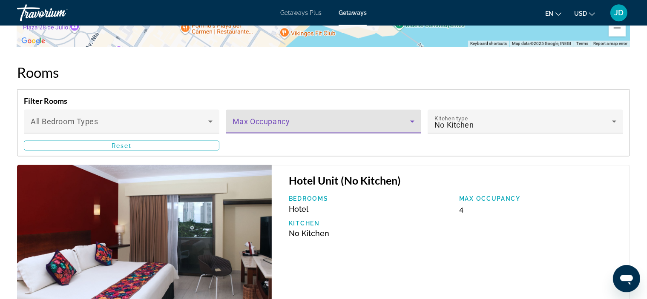
click at [280, 120] on span "Main content" at bounding box center [322, 125] width 178 height 10
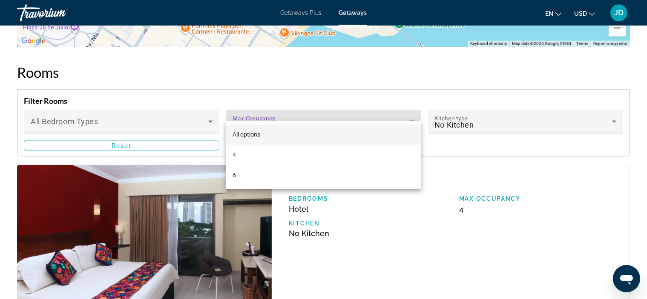
click at [414, 223] on div at bounding box center [323, 149] width 647 height 299
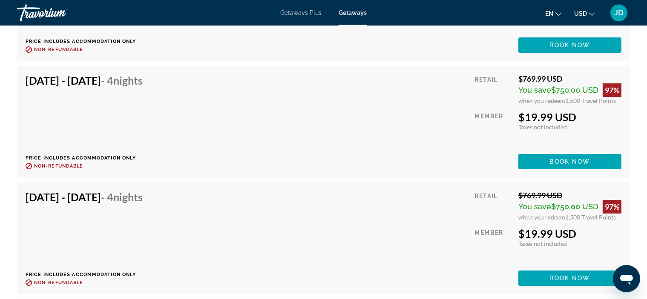
scroll to position [2867, 0]
